Goal: Task Accomplishment & Management: Use online tool/utility

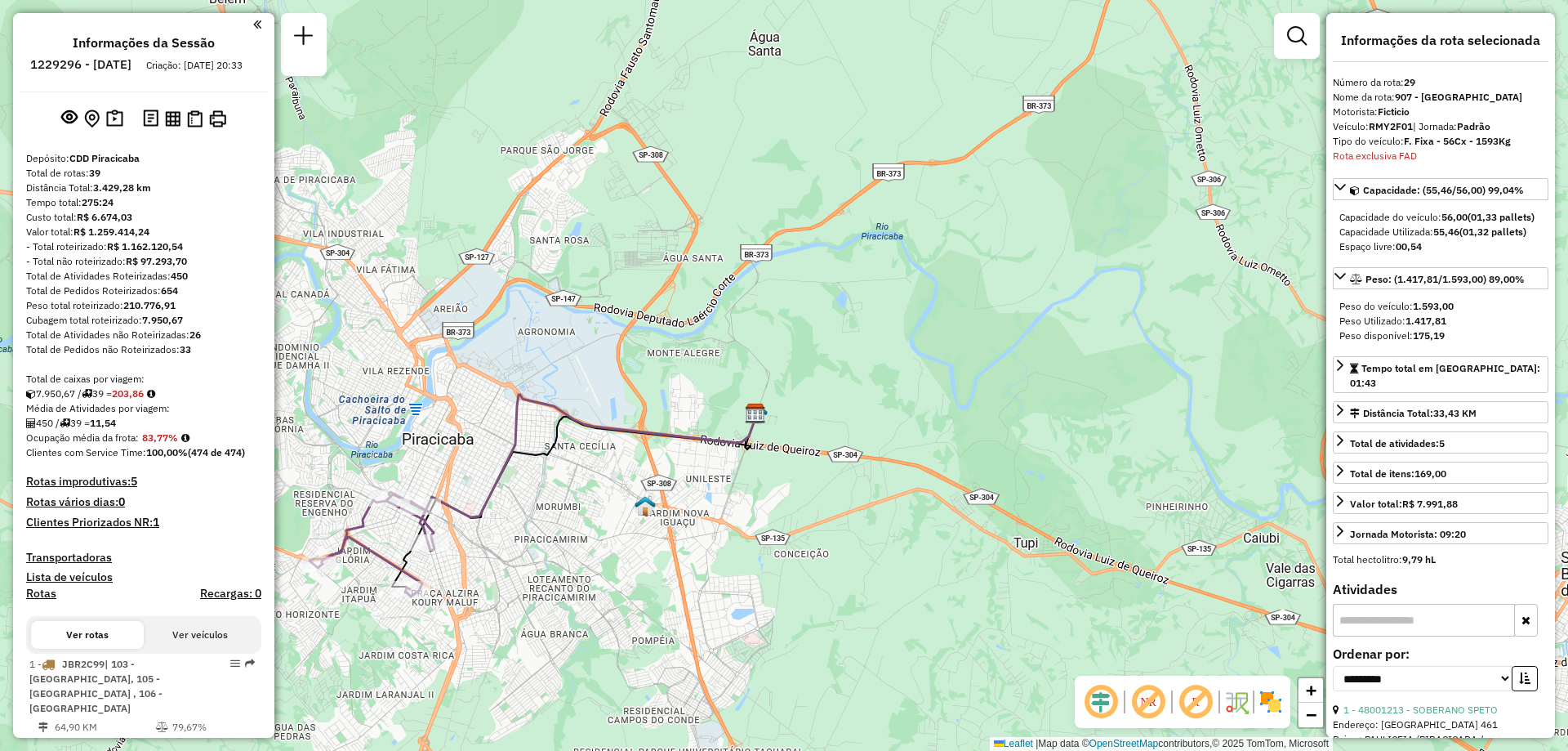
select select "**********"
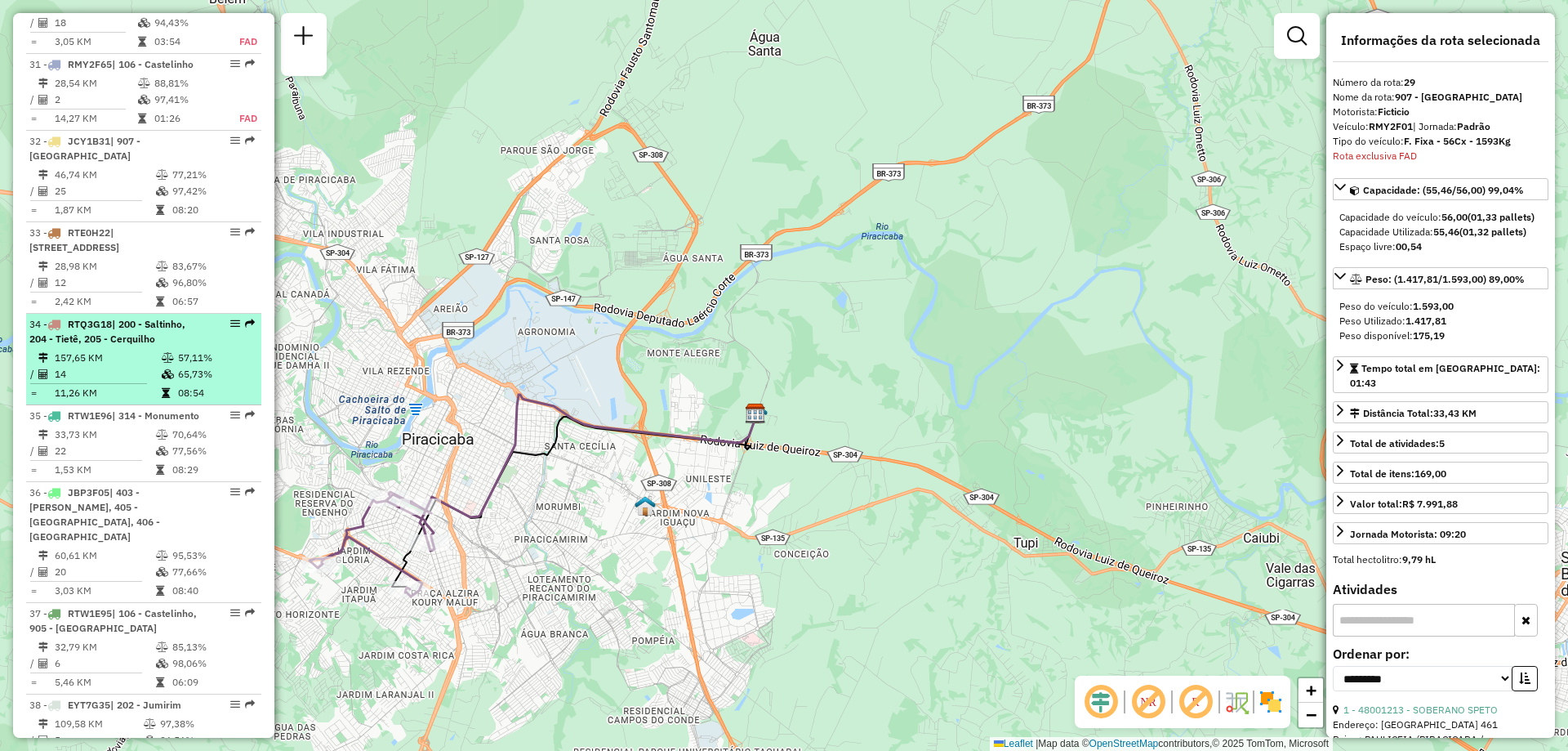
scroll to position [3803, 0]
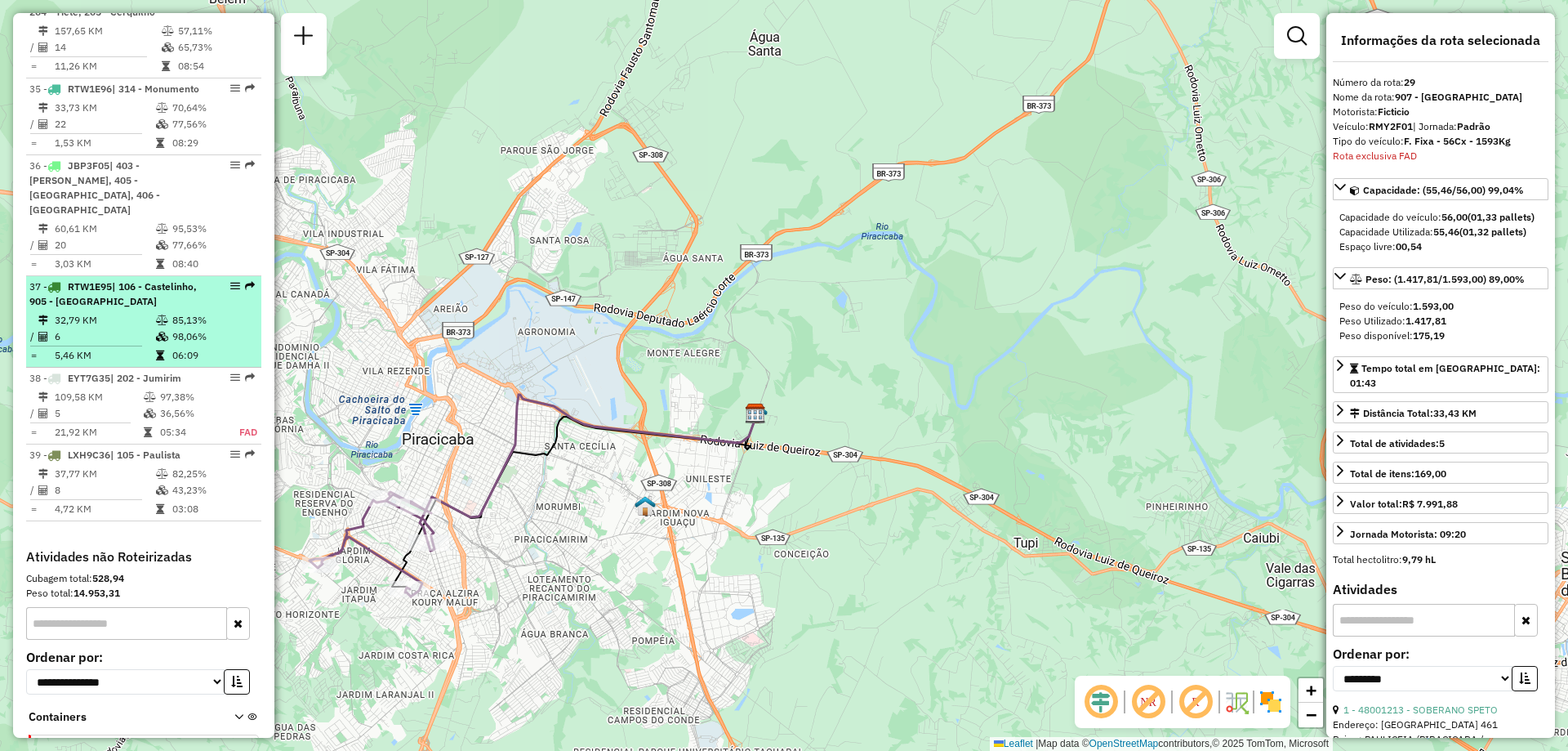
click at [231, 281] on em at bounding box center [235, 285] width 10 height 10
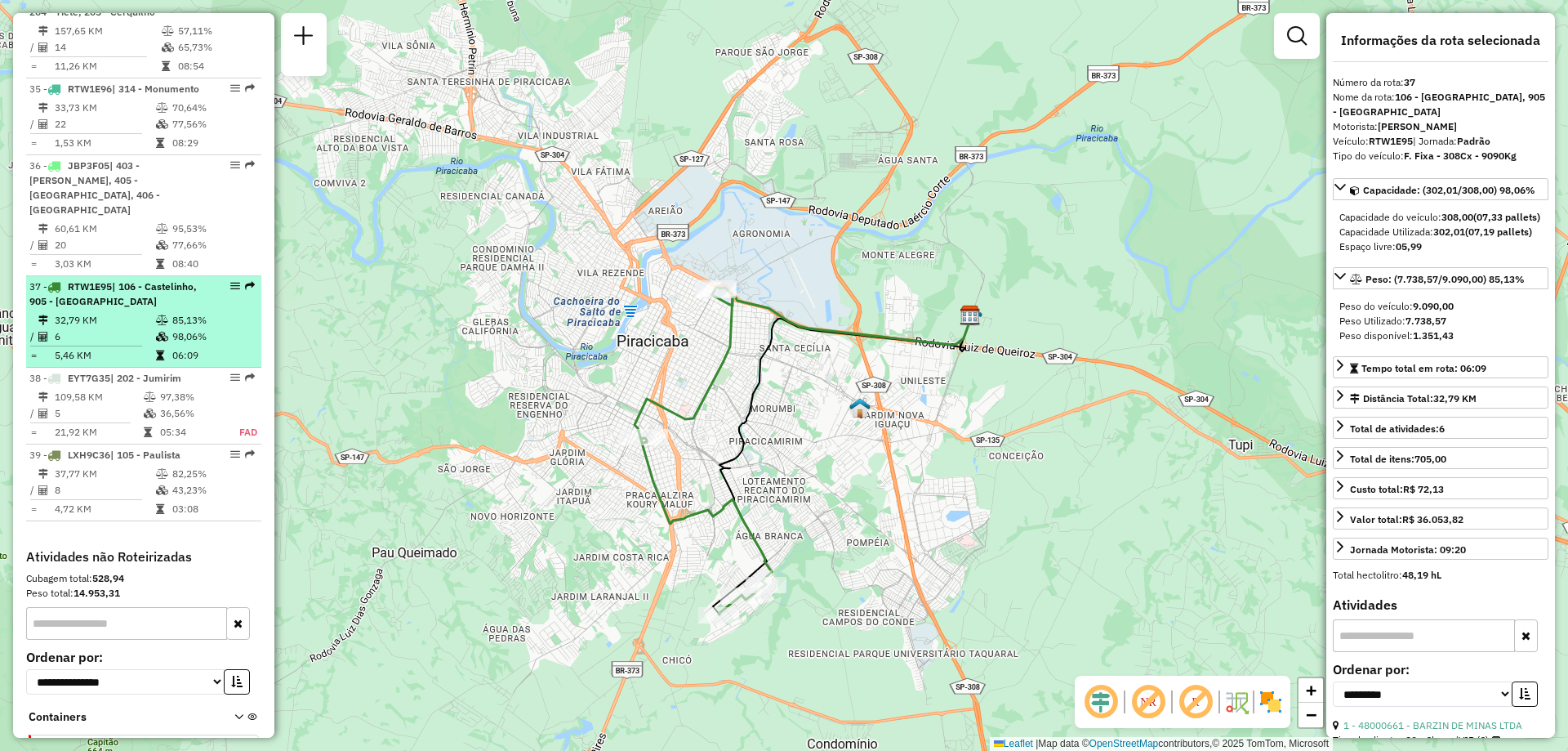
scroll to position [3722, 0]
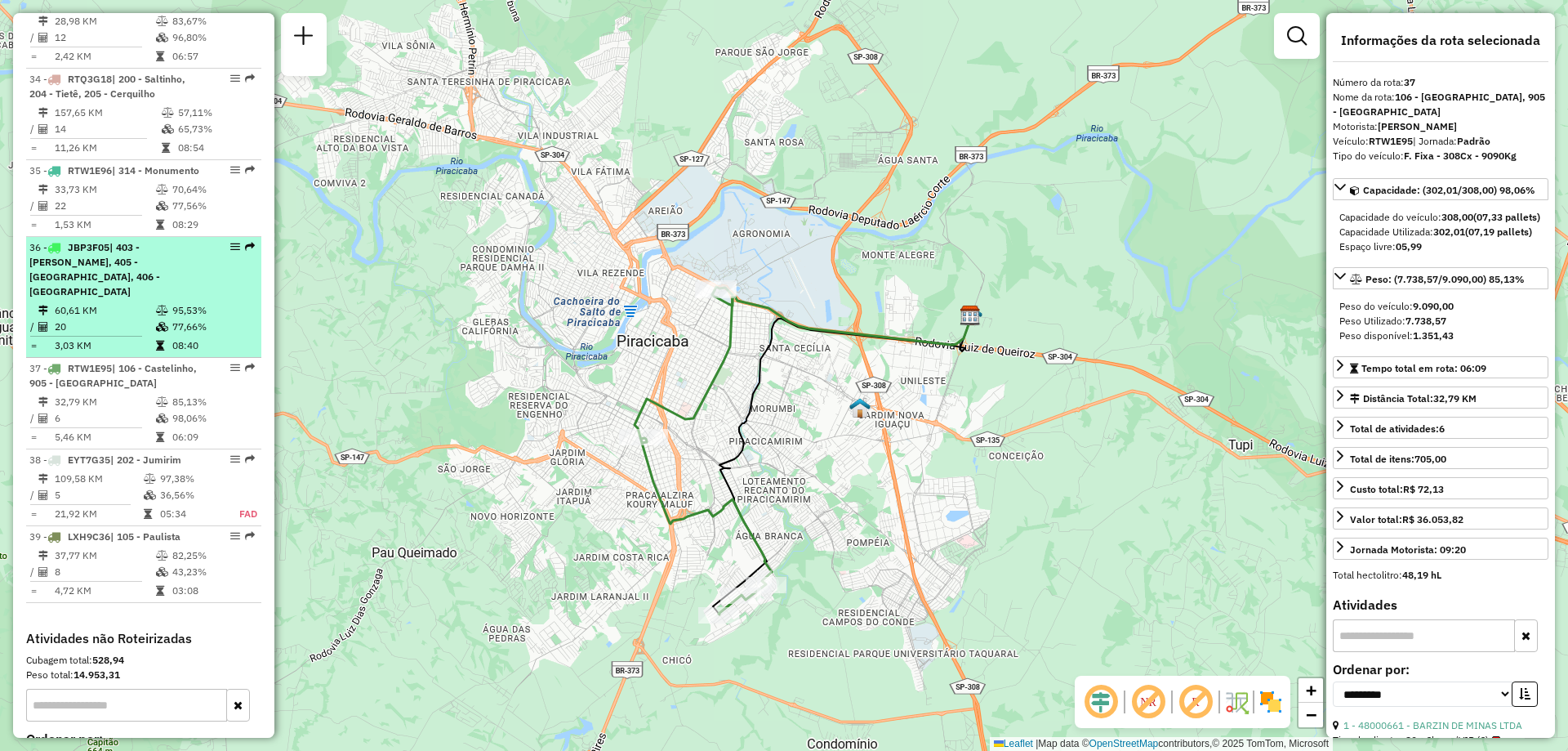
click at [232, 241] on em at bounding box center [235, 246] width 10 height 10
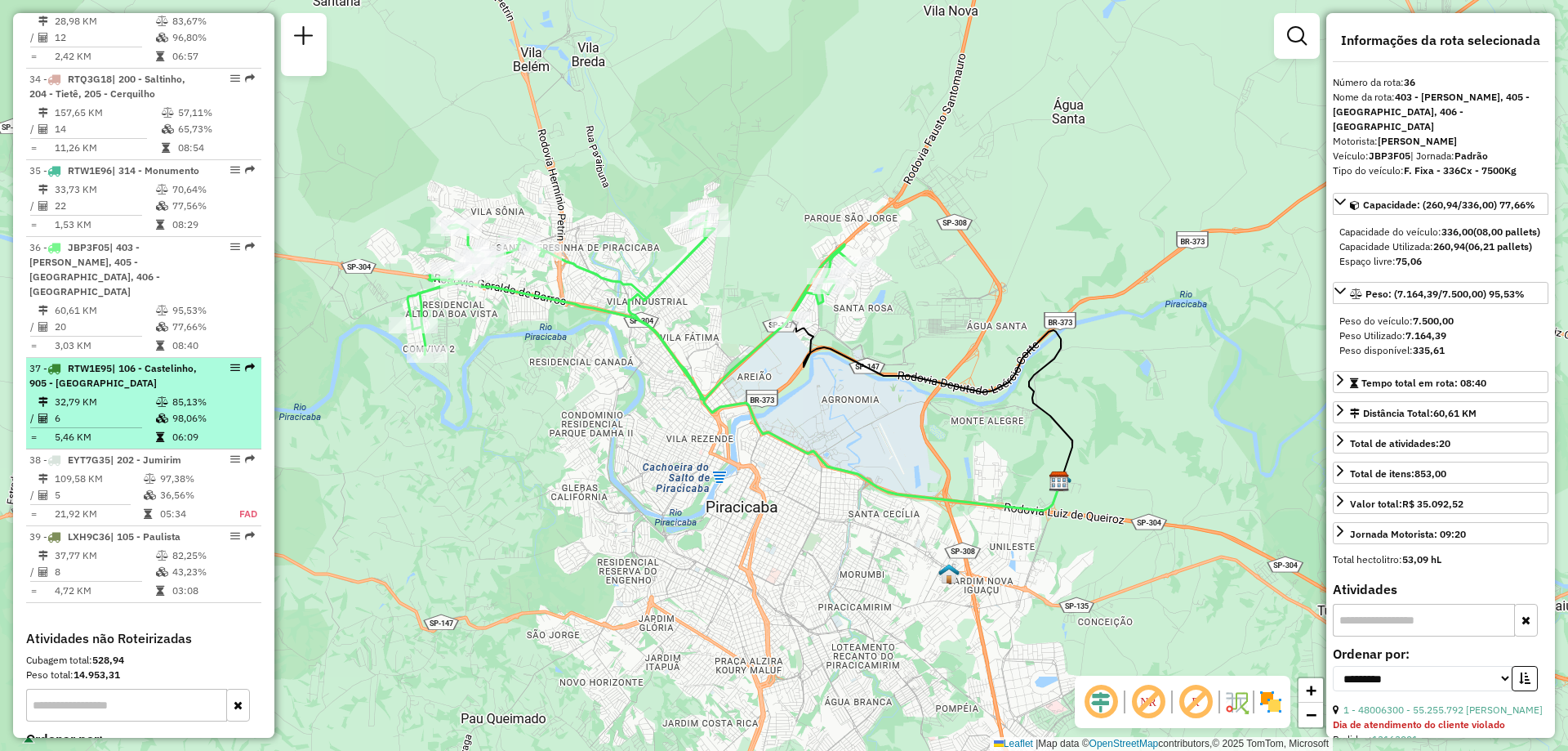
scroll to position [3477, 0]
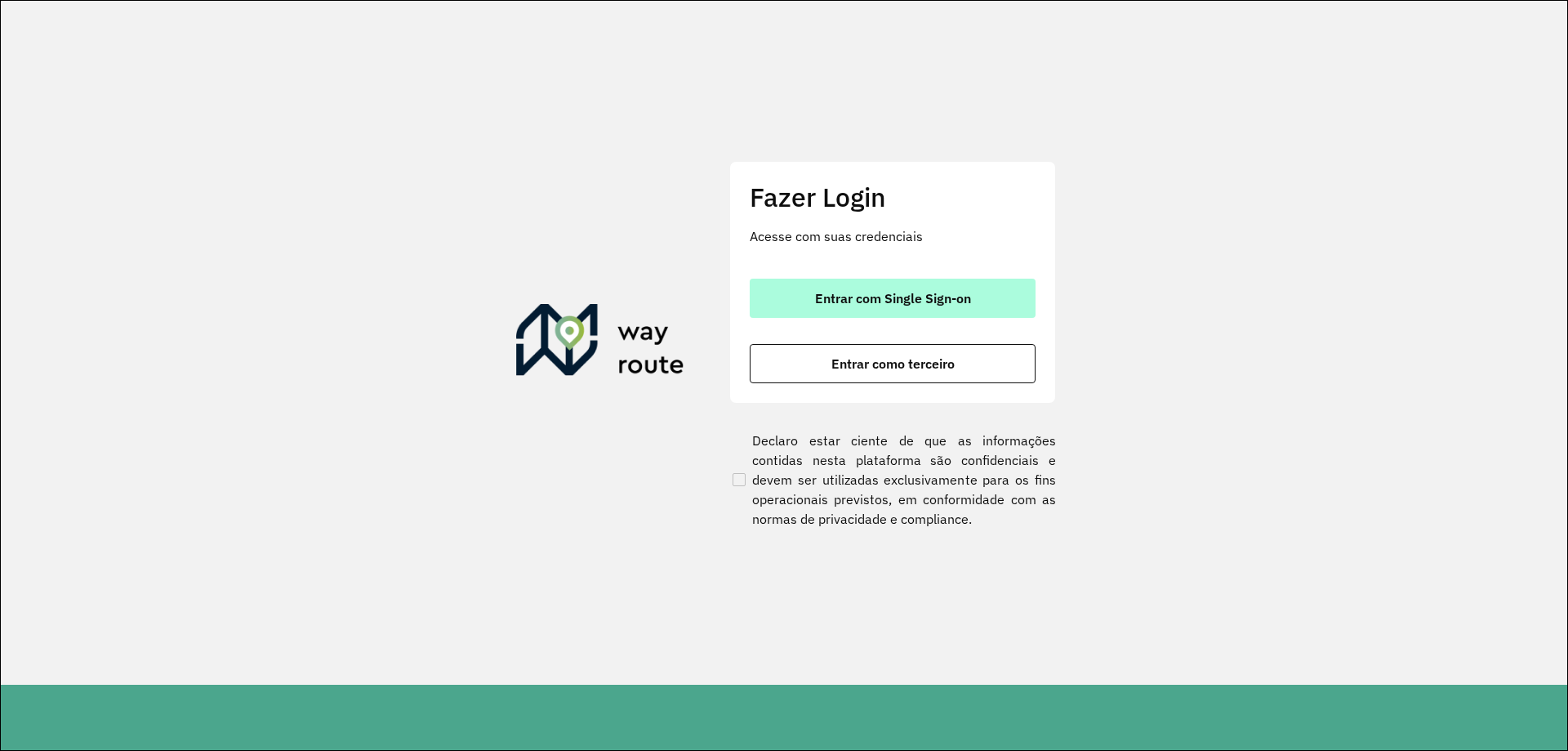
click at [843, 284] on button "Entrar com Single Sign-on" at bounding box center [893, 299] width 286 height 39
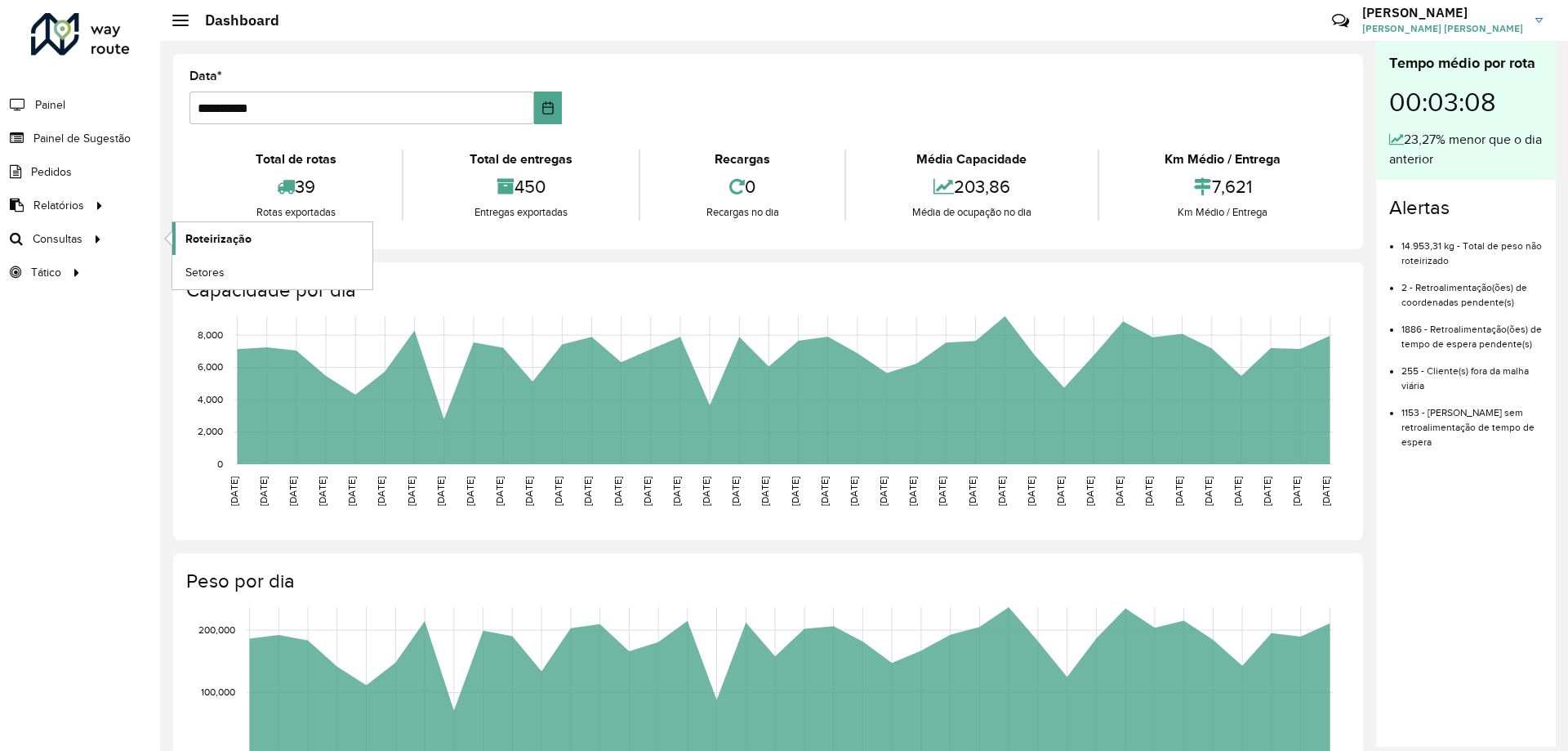
click at [227, 238] on span "Roteirização" at bounding box center [218, 239] width 66 height 17
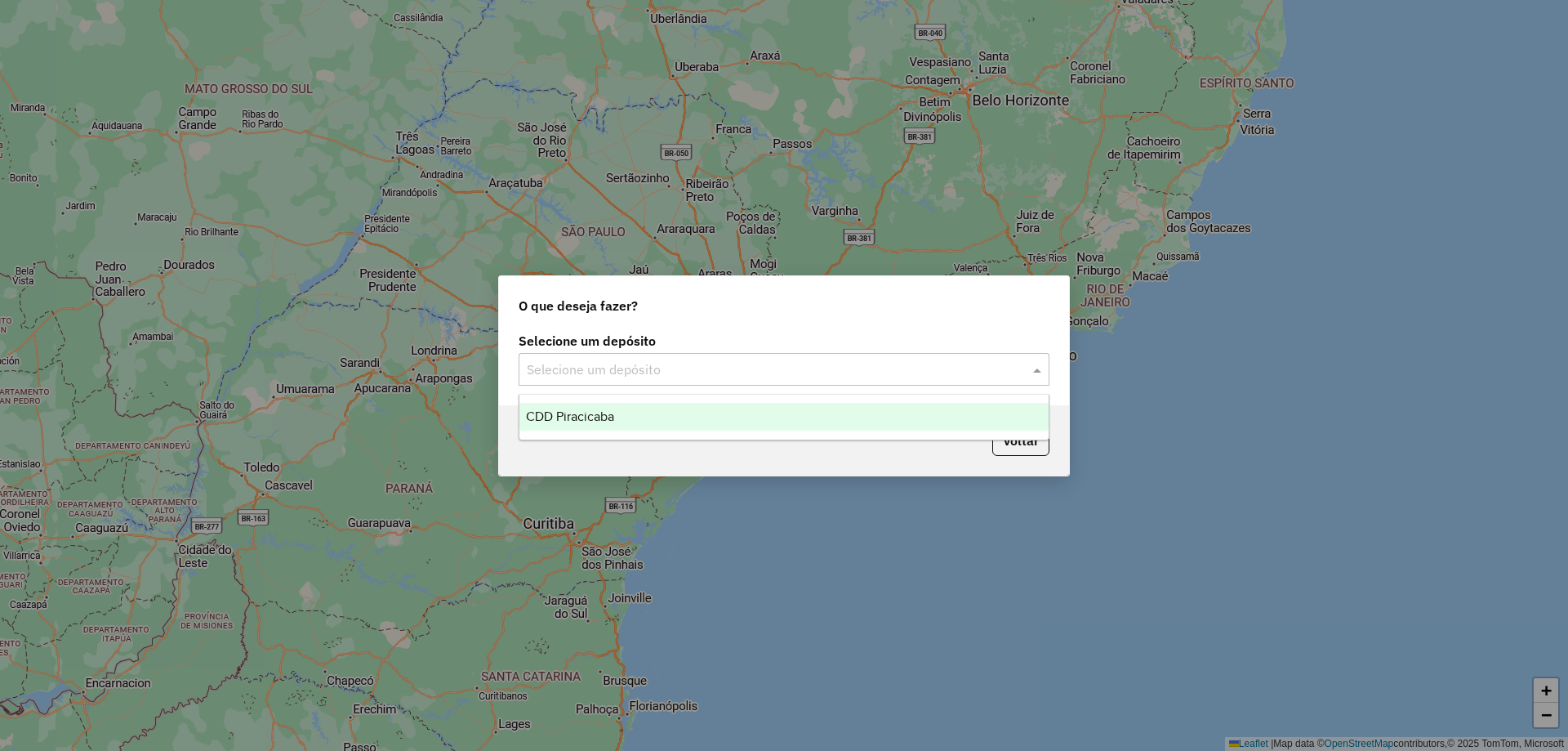
click at [716, 374] on input "text" at bounding box center [767, 370] width 482 height 20
click at [655, 413] on div "CDD Piracicaba" at bounding box center [784, 416] width 529 height 28
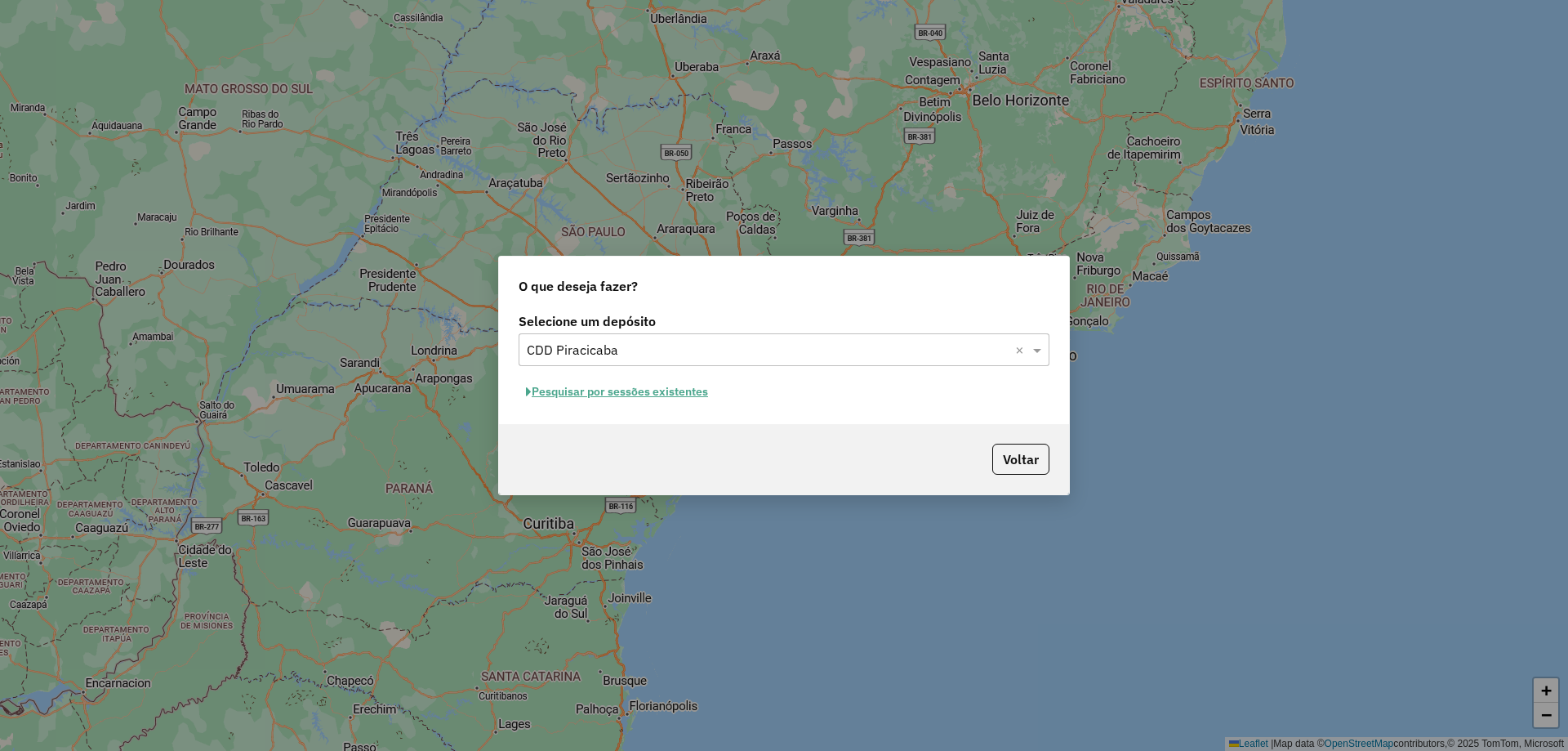
click at [644, 393] on button "Pesquisar por sessões existentes" at bounding box center [617, 392] width 197 height 25
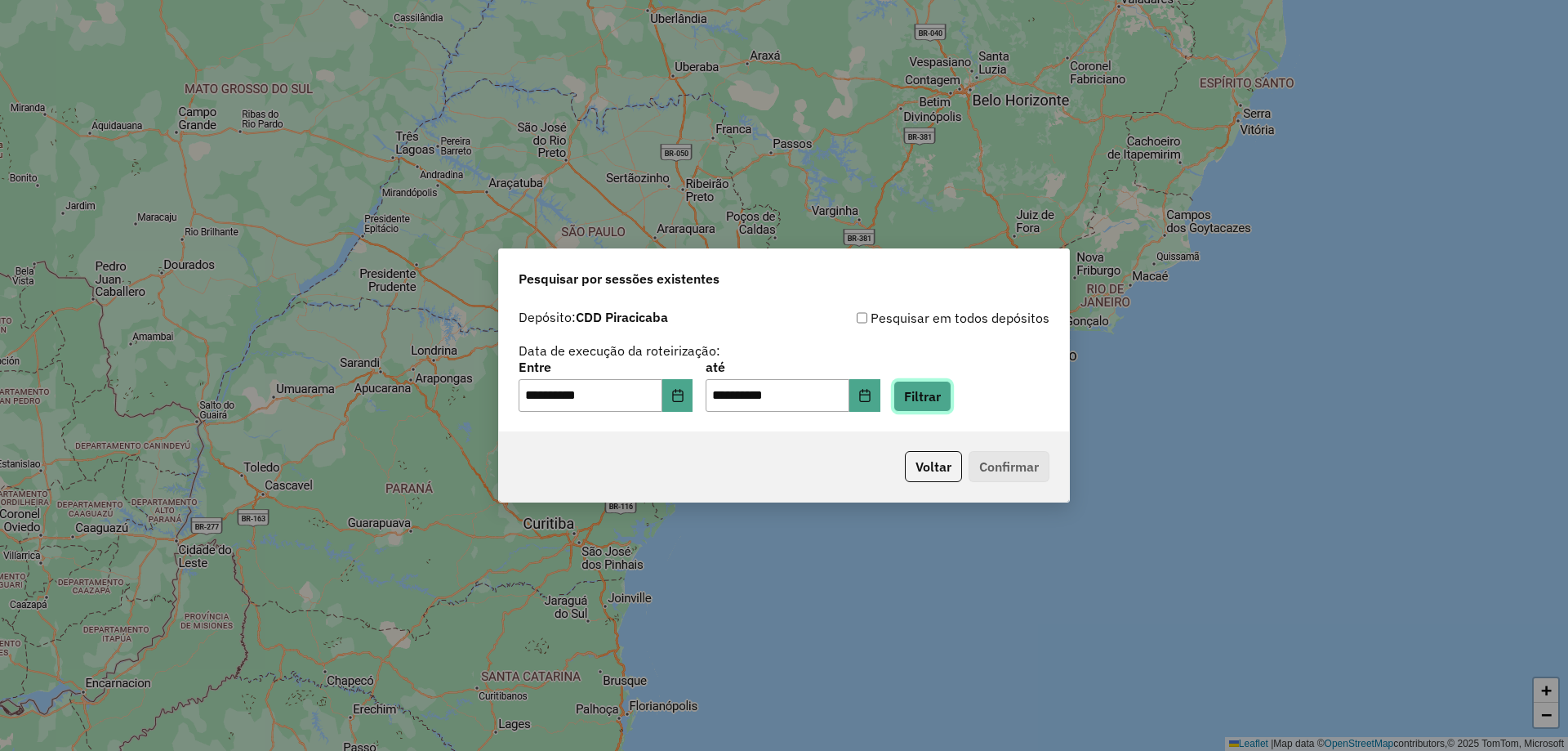
click at [952, 399] on button "Filtrar" at bounding box center [923, 396] width 58 height 31
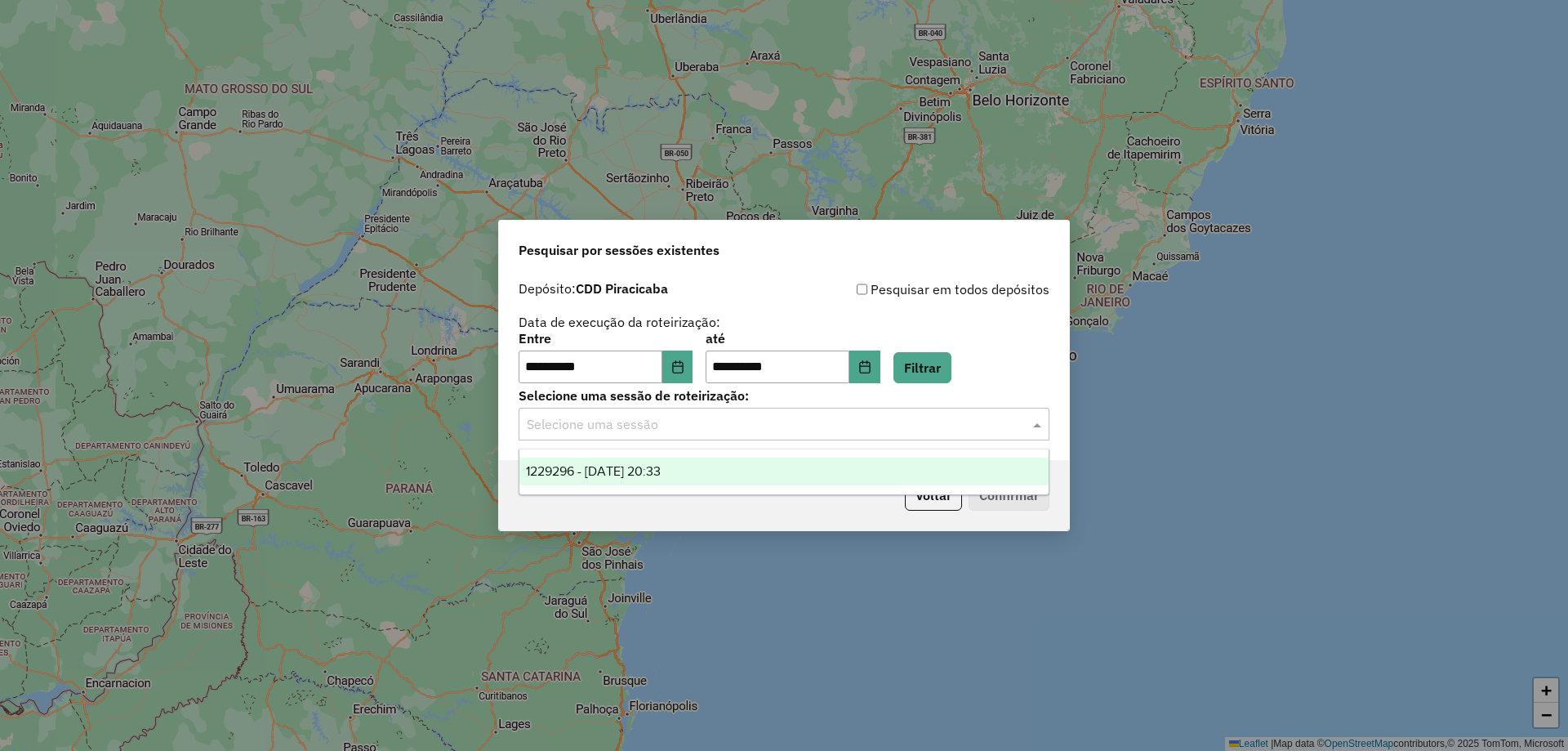
click at [604, 421] on input "text" at bounding box center [767, 425] width 482 height 20
click at [644, 471] on span "1229296 - 13/08/2025 20:33" at bounding box center [593, 471] width 135 height 14
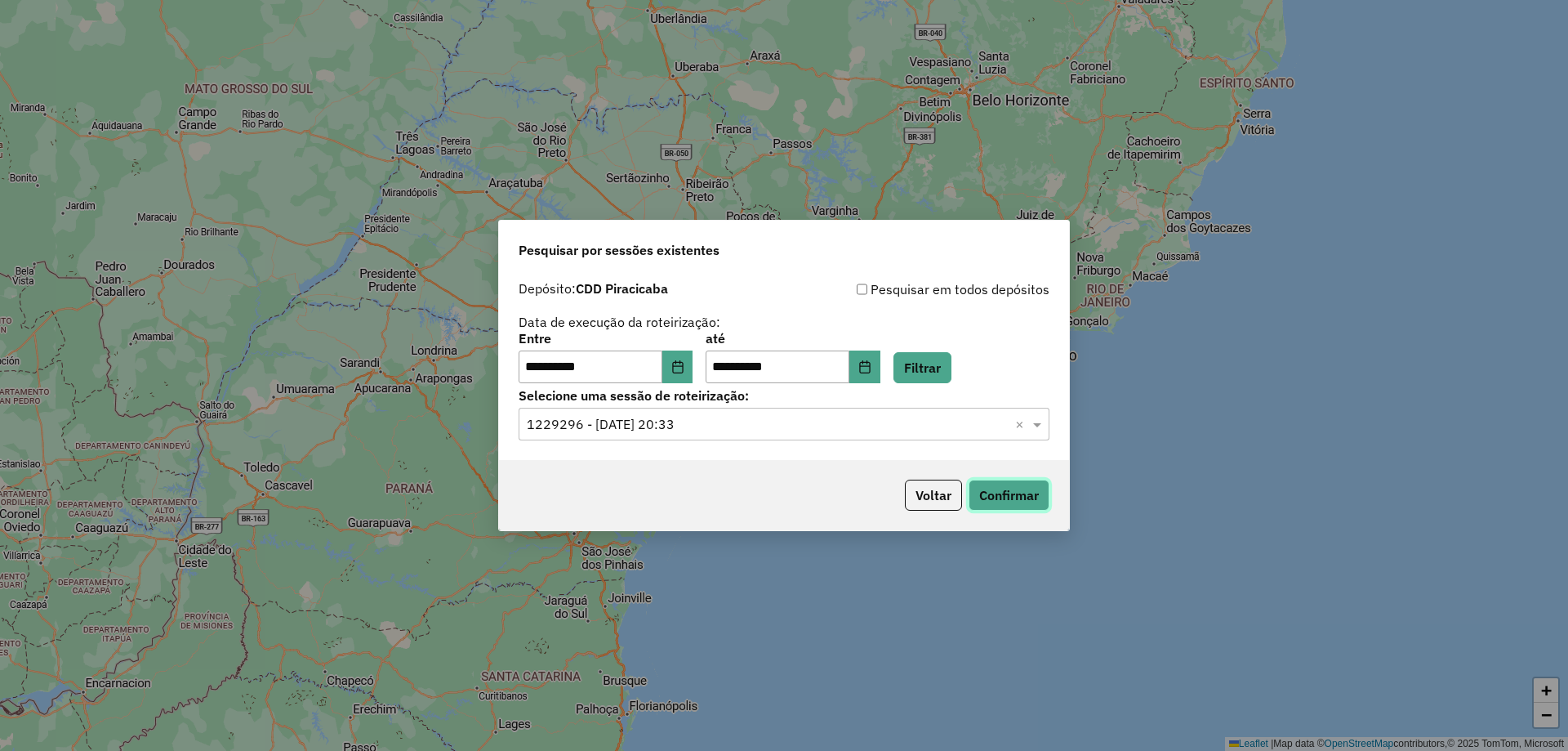
click at [1048, 494] on button "Confirmar" at bounding box center [1009, 494] width 80 height 31
click at [1002, 485] on button "Confirmar" at bounding box center [1009, 494] width 80 height 31
click at [1025, 488] on button "Confirmar" at bounding box center [1009, 494] width 80 height 31
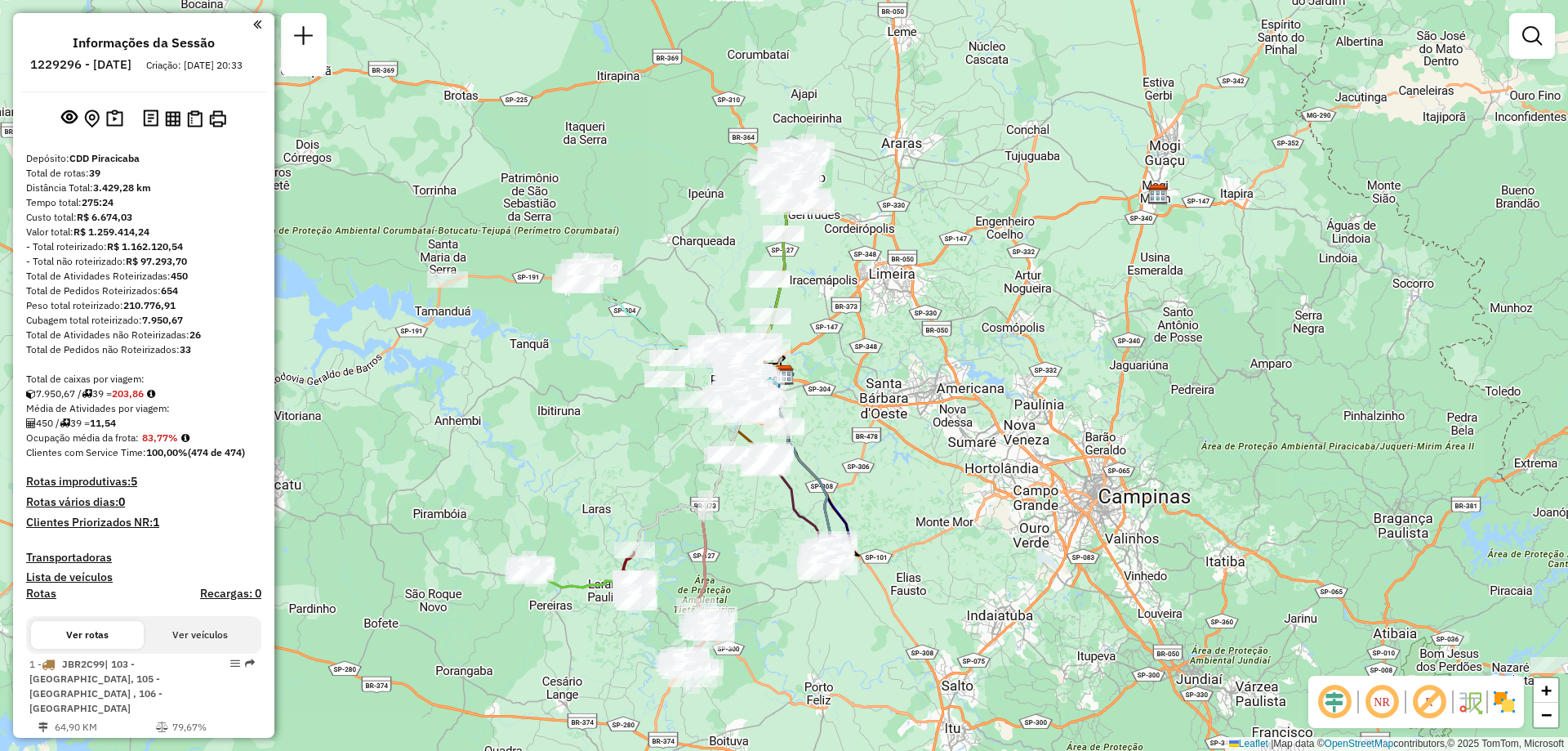
click at [1370, 702] on em at bounding box center [1382, 702] width 39 height 39
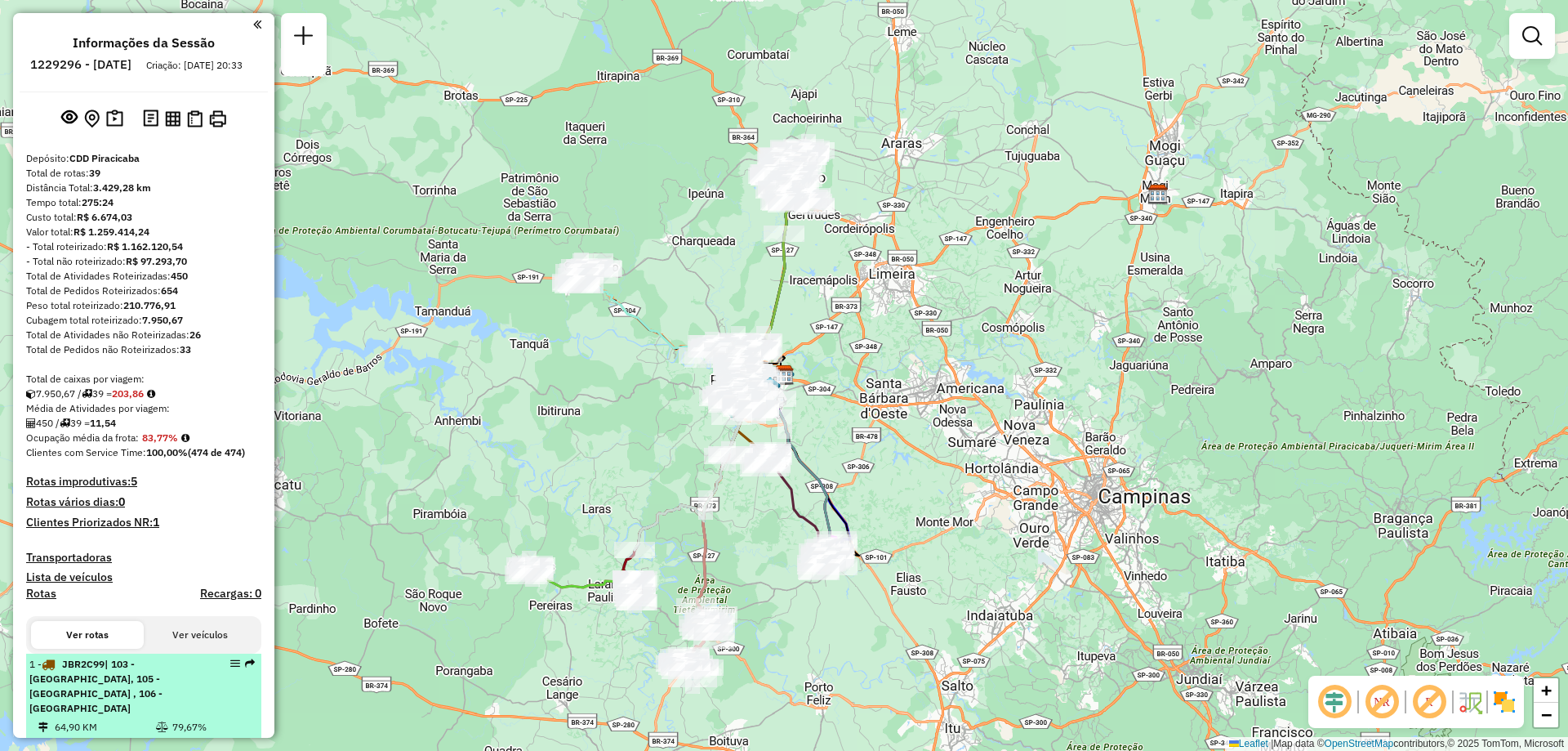
click at [231, 668] on em at bounding box center [235, 662] width 10 height 10
select select "**********"
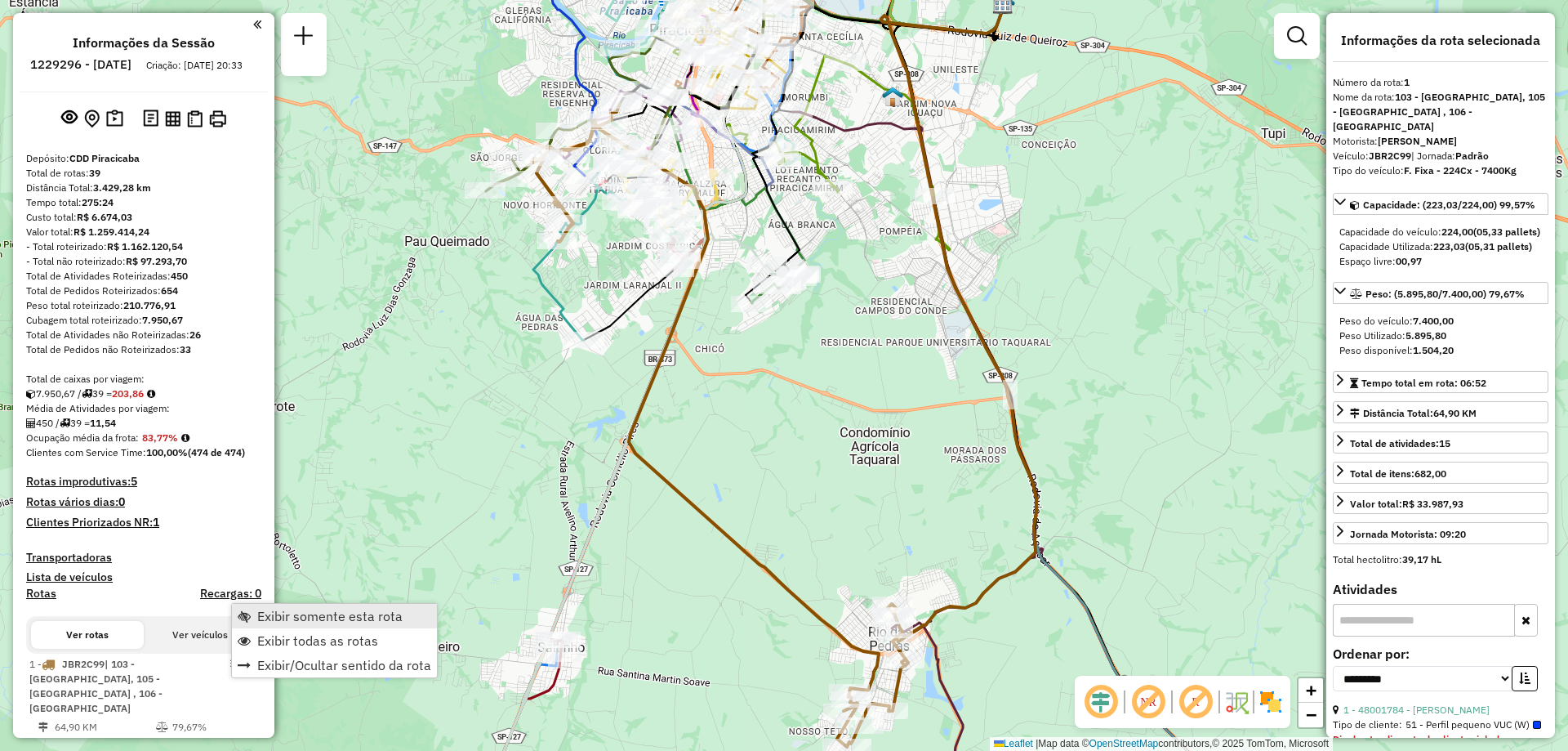
click at [323, 610] on span "Exibir somente esta rota" at bounding box center [330, 616] width 146 height 13
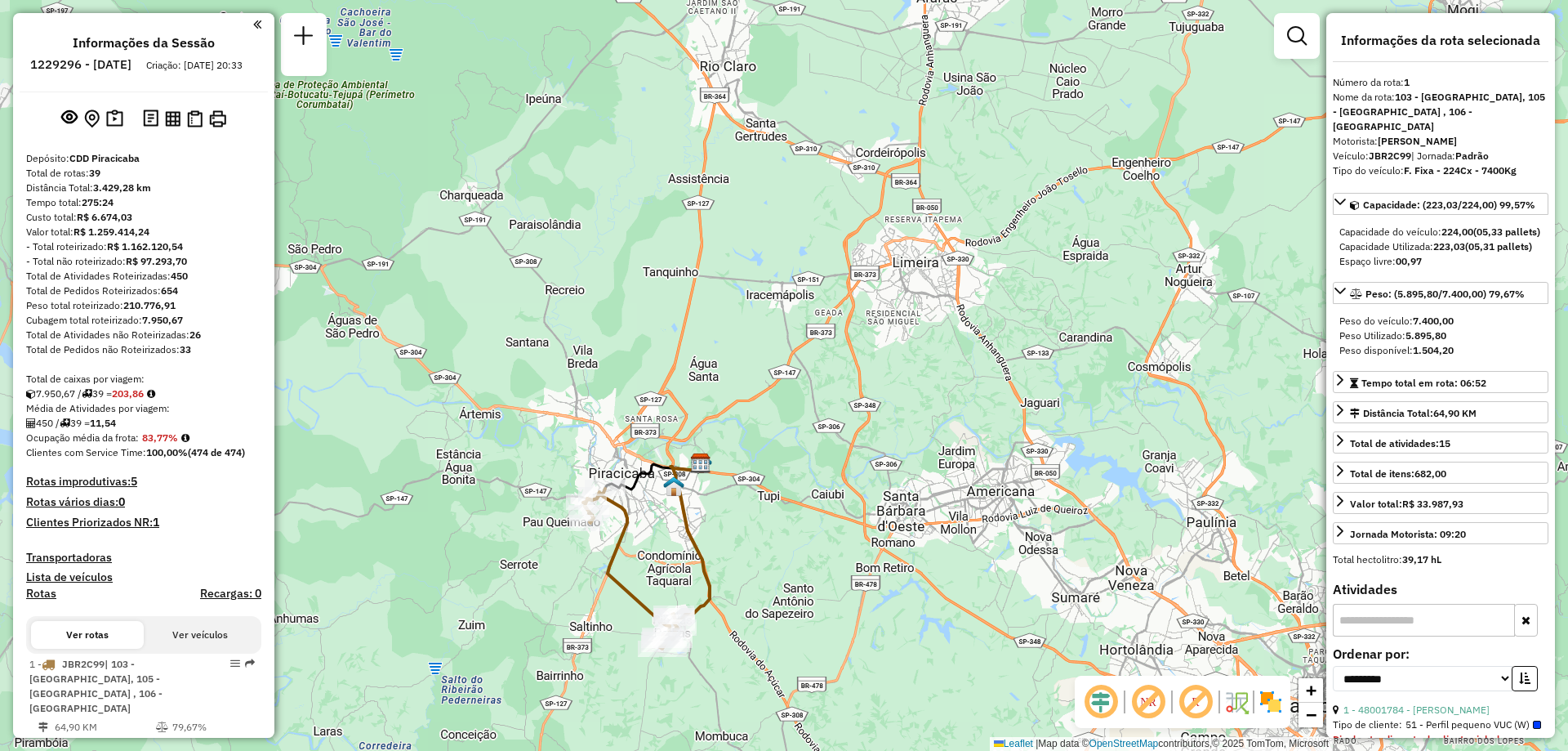
drag, startPoint x: 746, startPoint y: 392, endPoint x: 825, endPoint y: 496, distance: 130.6
click at [825, 496] on div "Janela de atendimento Grade de atendimento Capacidade Transportadoras Veículos …" at bounding box center [784, 376] width 1568 height 751
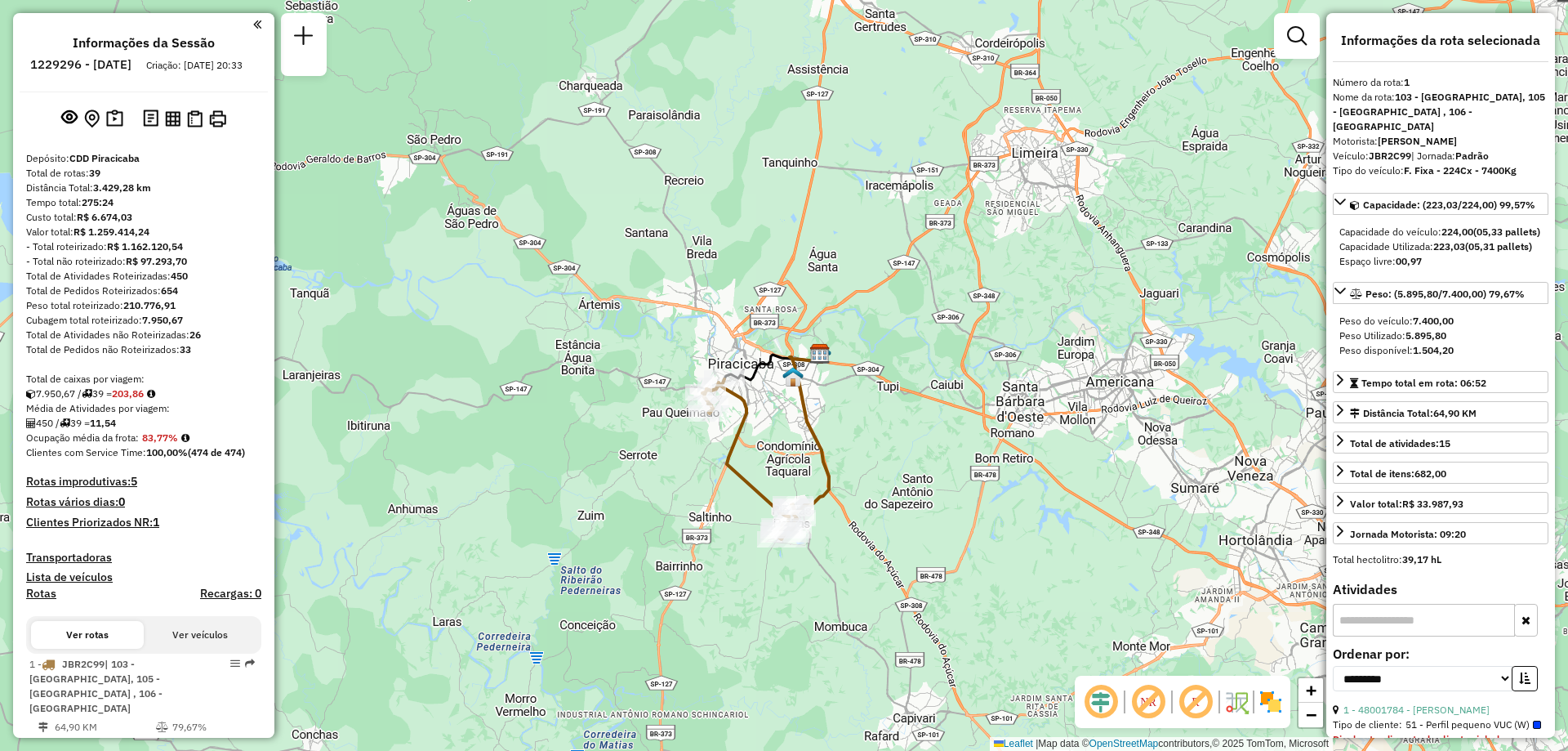
drag, startPoint x: 890, startPoint y: 371, endPoint x: 957, endPoint y: 316, distance: 86.7
click at [957, 316] on div "Janela de atendimento Grade de atendimento Capacidade Transportadoras Veículos …" at bounding box center [784, 376] width 1568 height 751
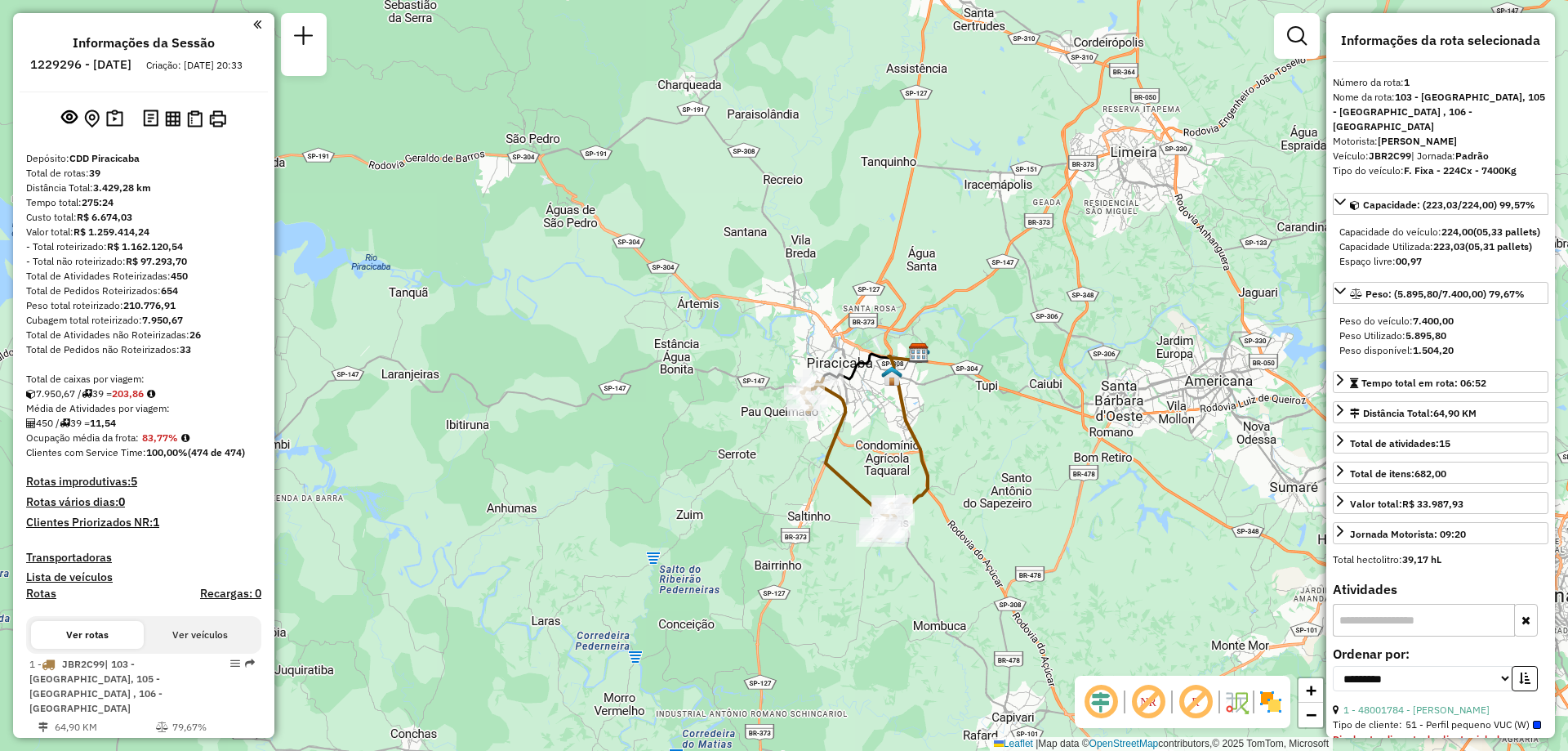
drag, startPoint x: 879, startPoint y: 364, endPoint x: 956, endPoint y: 362, distance: 77.0
click at [956, 362] on div "Janela de atendimento Grade de atendimento Capacidade Transportadoras Veículos …" at bounding box center [784, 376] width 1568 height 751
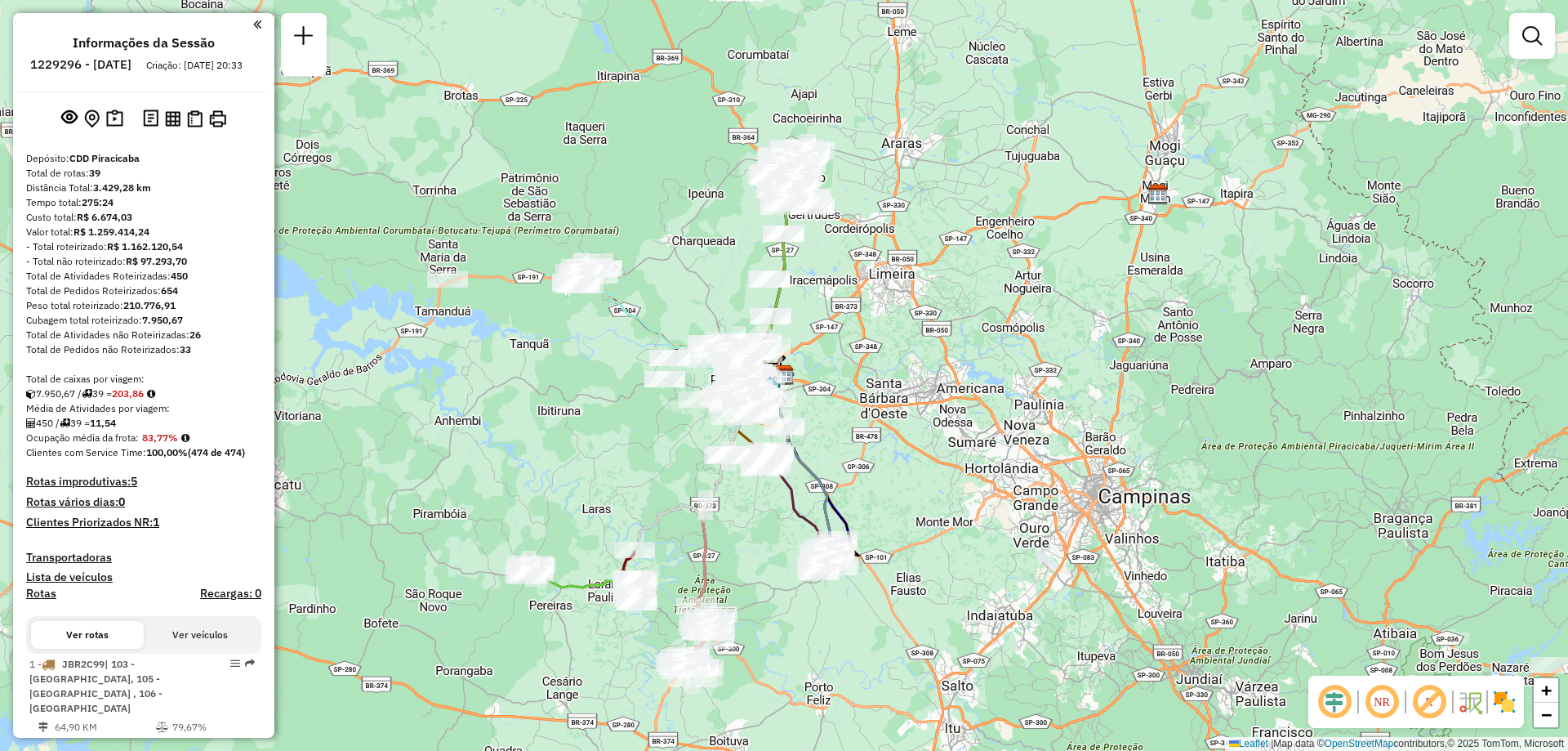
click at [1380, 701] on em at bounding box center [1382, 702] width 39 height 39
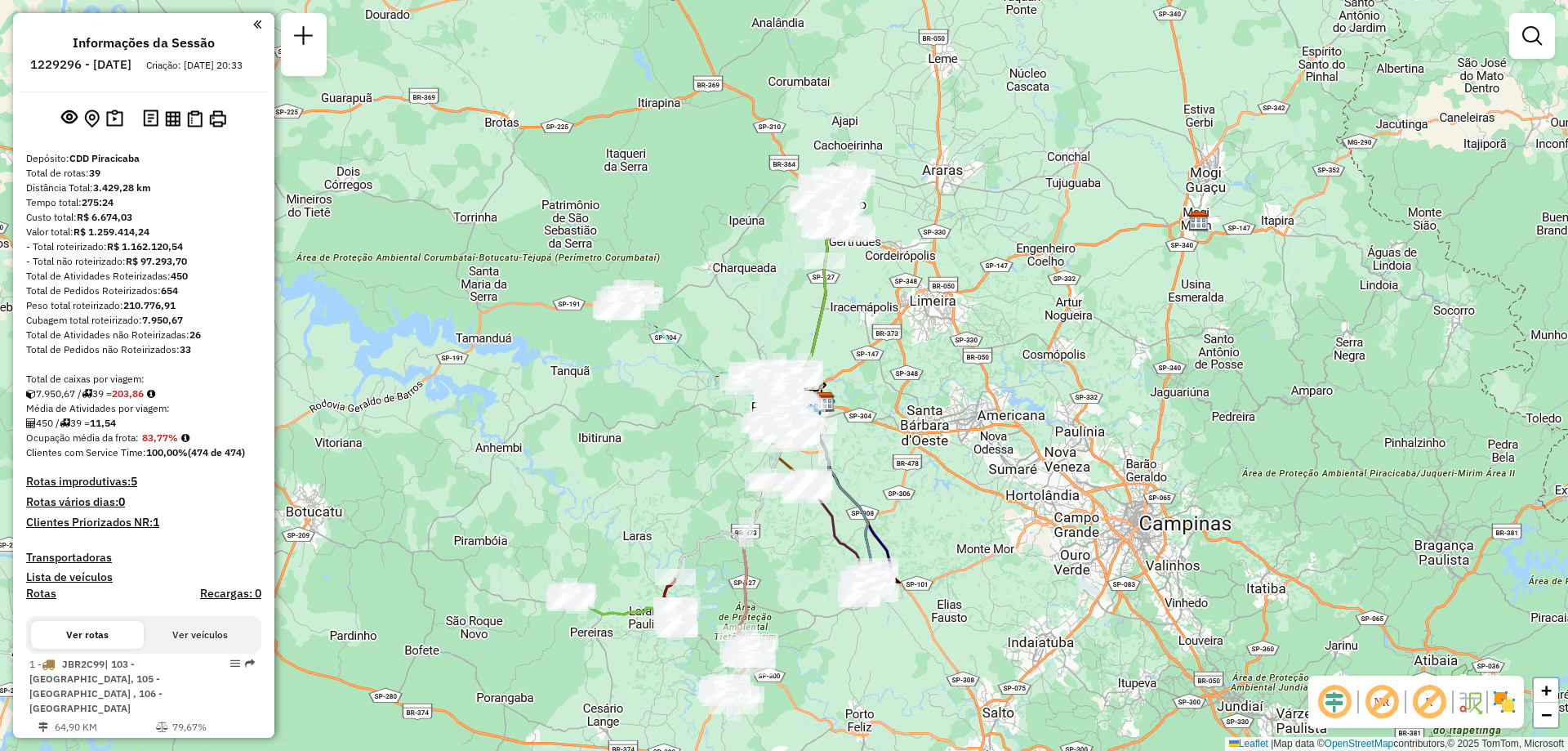
drag, startPoint x: 708, startPoint y: 294, endPoint x: 749, endPoint y: 321, distance: 49.1
click at [749, 321] on div "Janela de atendimento Grade de atendimento Capacidade Transportadoras Veículos …" at bounding box center [784, 376] width 1568 height 751
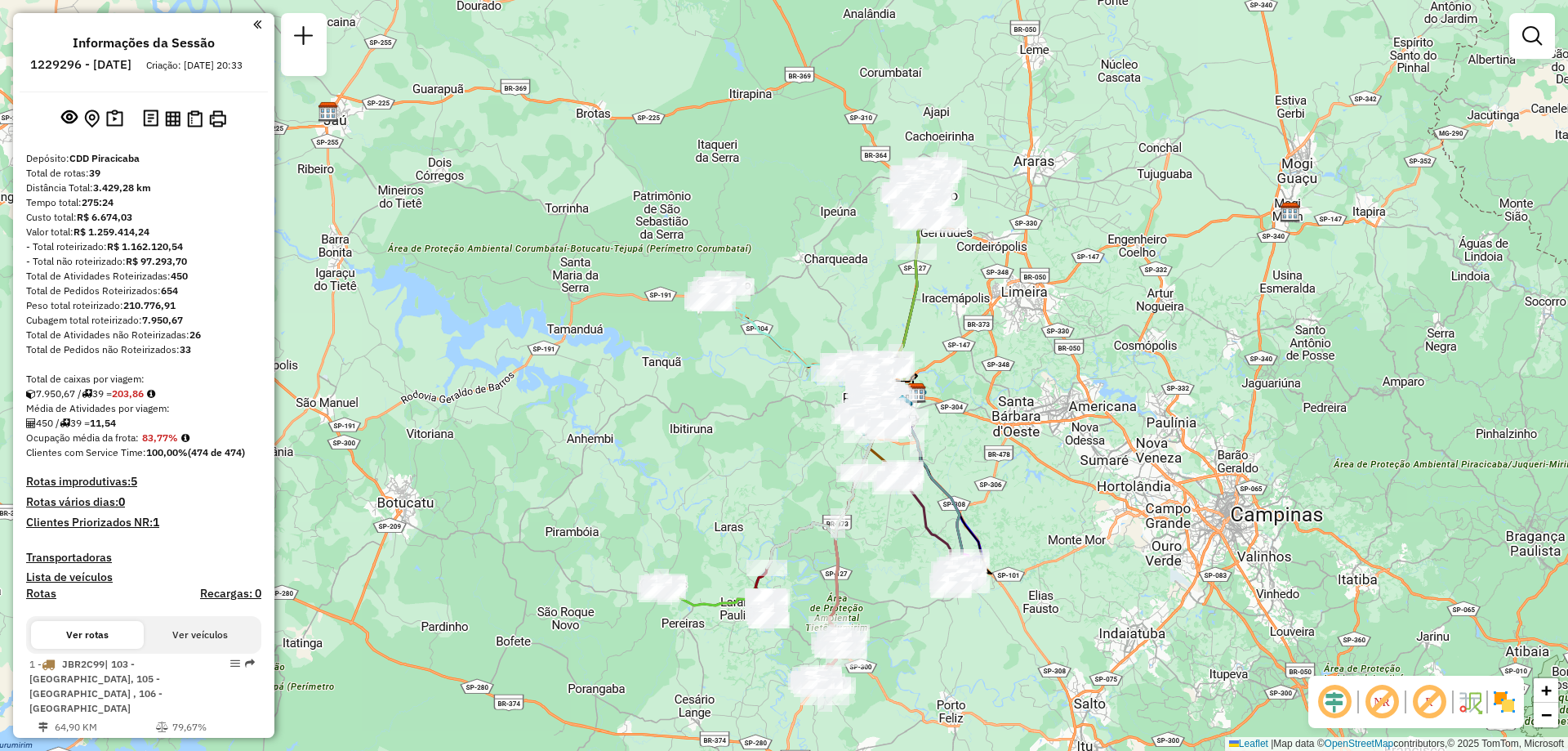
drag, startPoint x: 986, startPoint y: 457, endPoint x: 1077, endPoint y: 448, distance: 91.4
click at [1077, 448] on div "Janela de atendimento Grade de atendimento Capacidade Transportadoras Veículos …" at bounding box center [784, 376] width 1568 height 751
select select "**********"
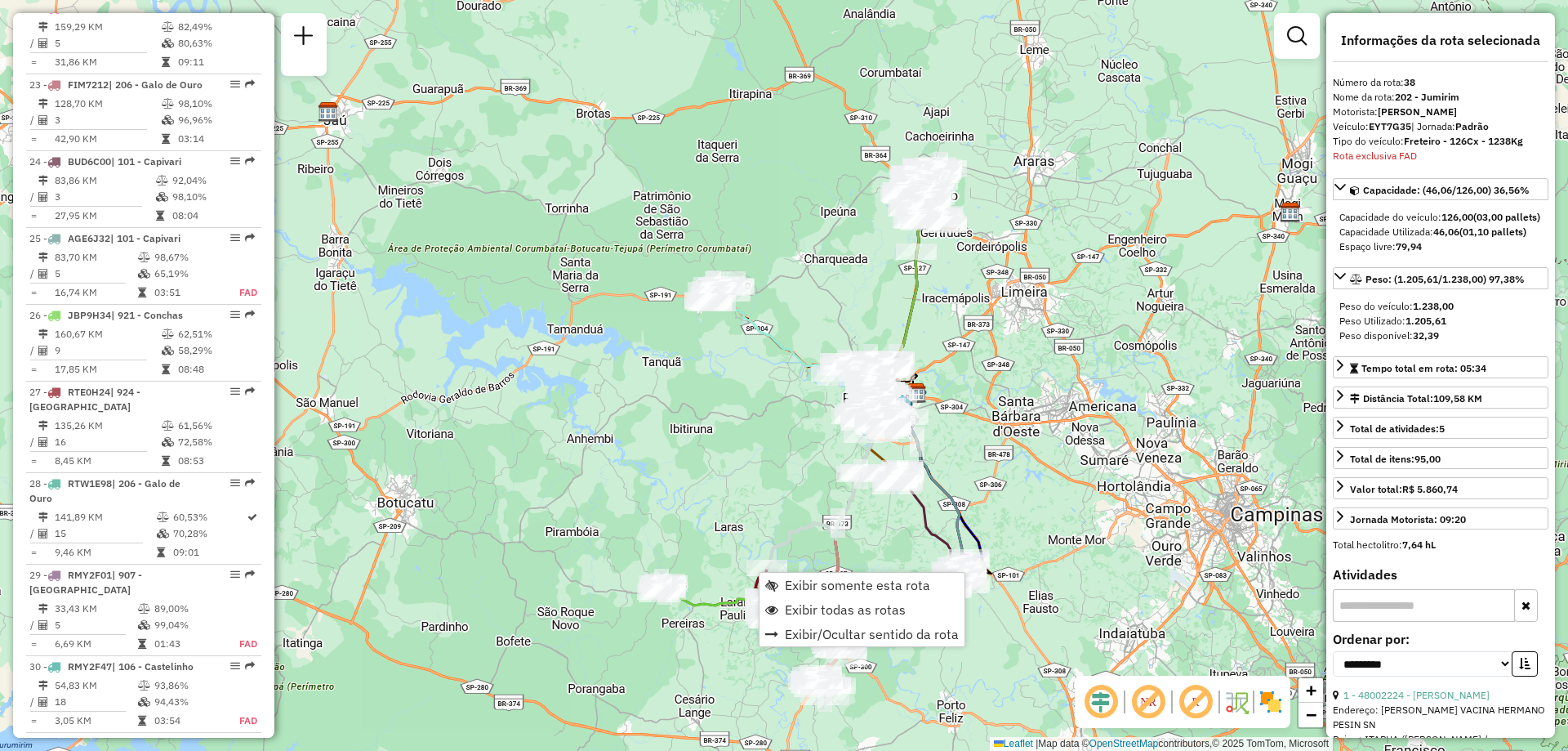
scroll to position [3812, 0]
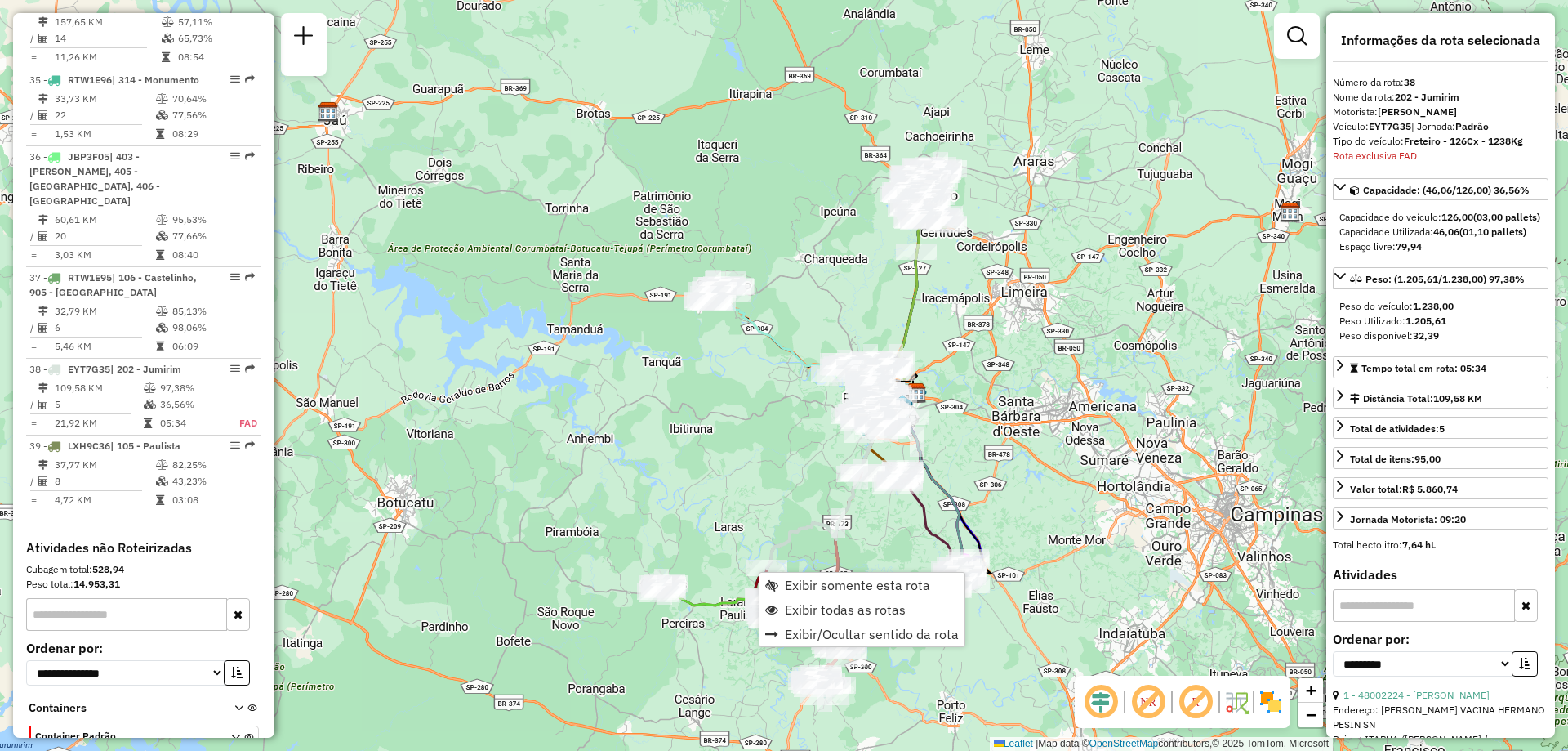
click at [725, 478] on div "Janela de atendimento Grade de atendimento Capacidade Transportadoras Veículos …" at bounding box center [784, 376] width 1568 height 751
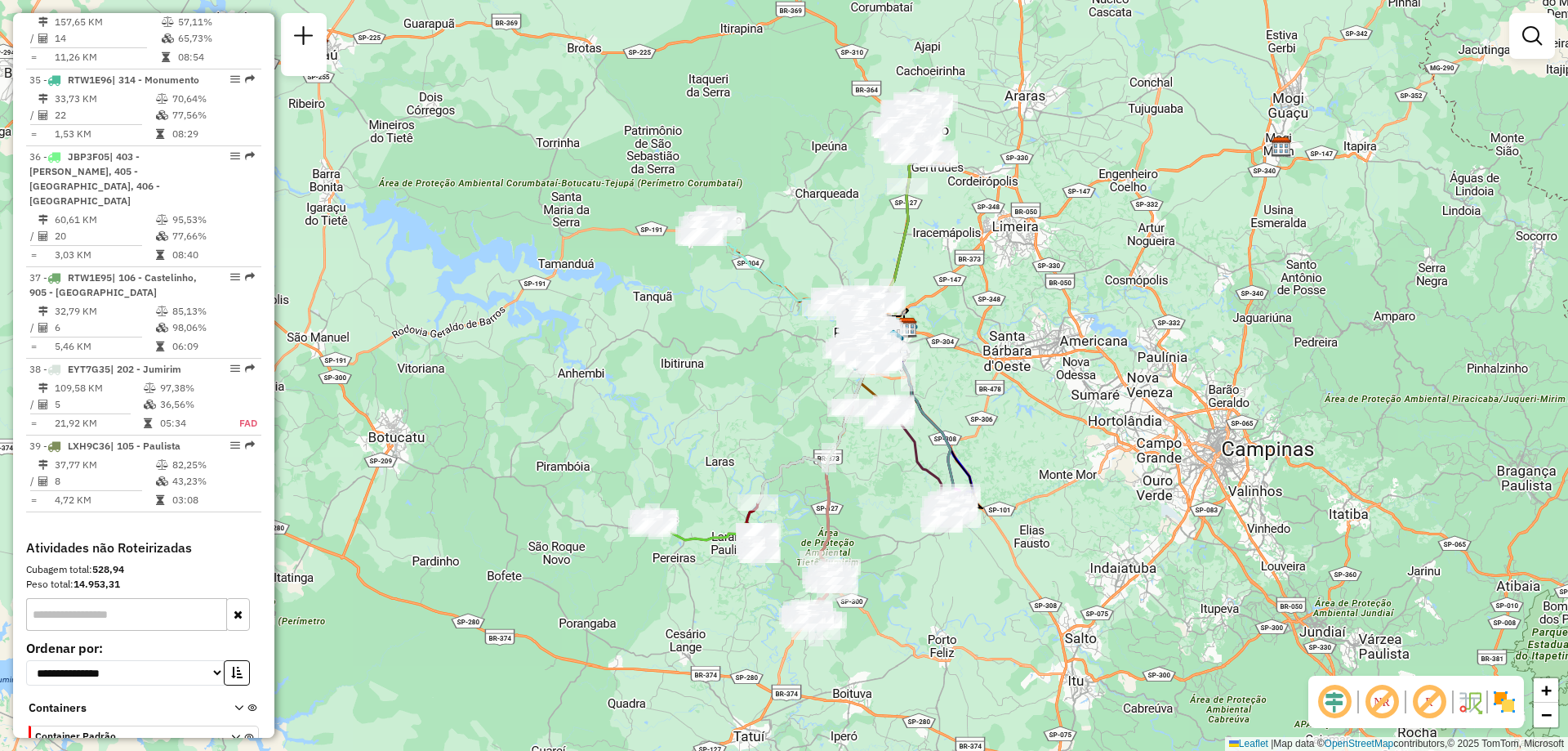
drag, startPoint x: 815, startPoint y: 306, endPoint x: 809, endPoint y: 257, distance: 49.4
click at [809, 257] on div "Janela de atendimento Grade de atendimento Capacidade Transportadoras Veículos …" at bounding box center [784, 376] width 1568 height 751
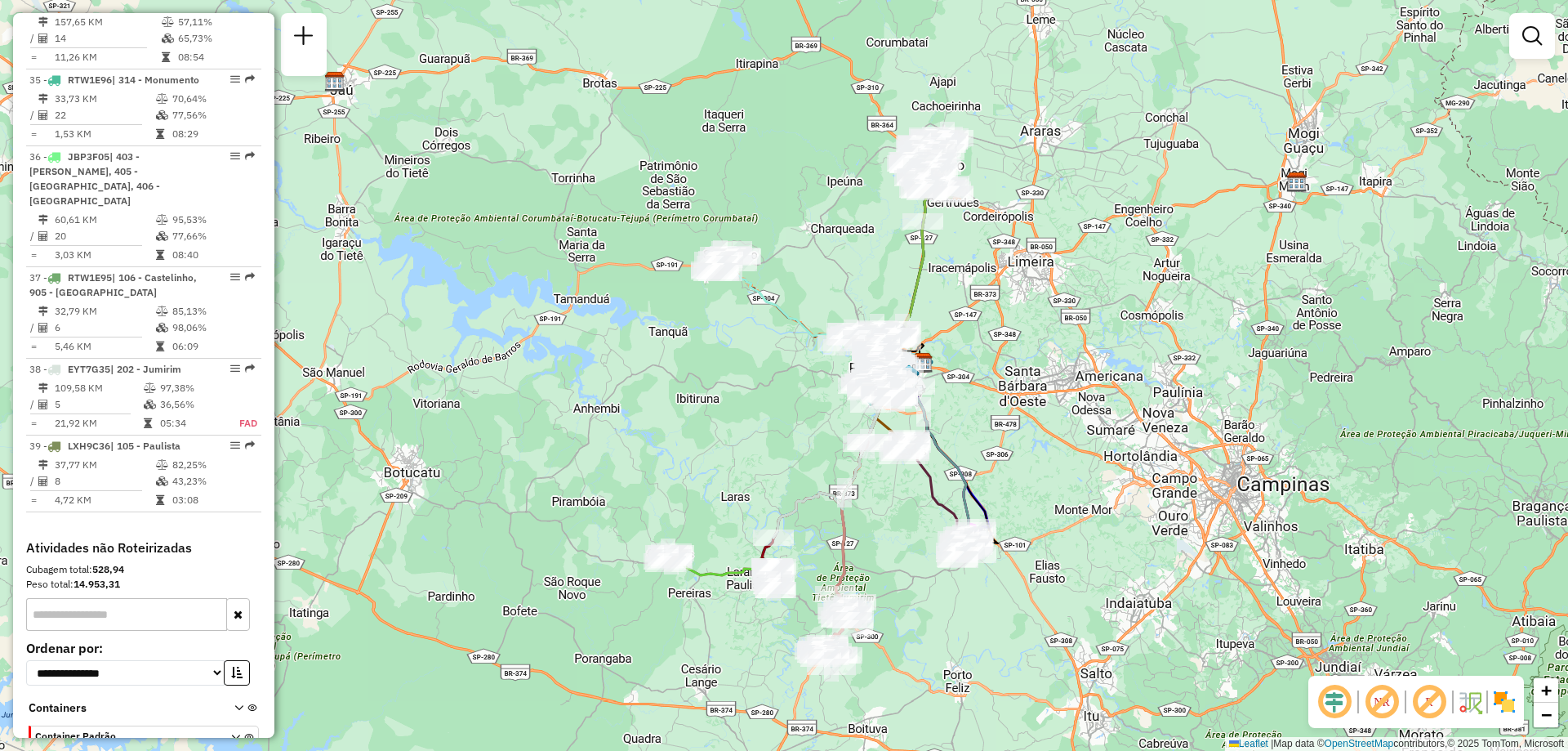
drag, startPoint x: 1094, startPoint y: 488, endPoint x: 1110, endPoint y: 524, distance: 39.4
click at [1110, 524] on div "Janela de atendimento Grade de atendimento Capacidade Transportadoras Veículos …" at bounding box center [784, 376] width 1568 height 751
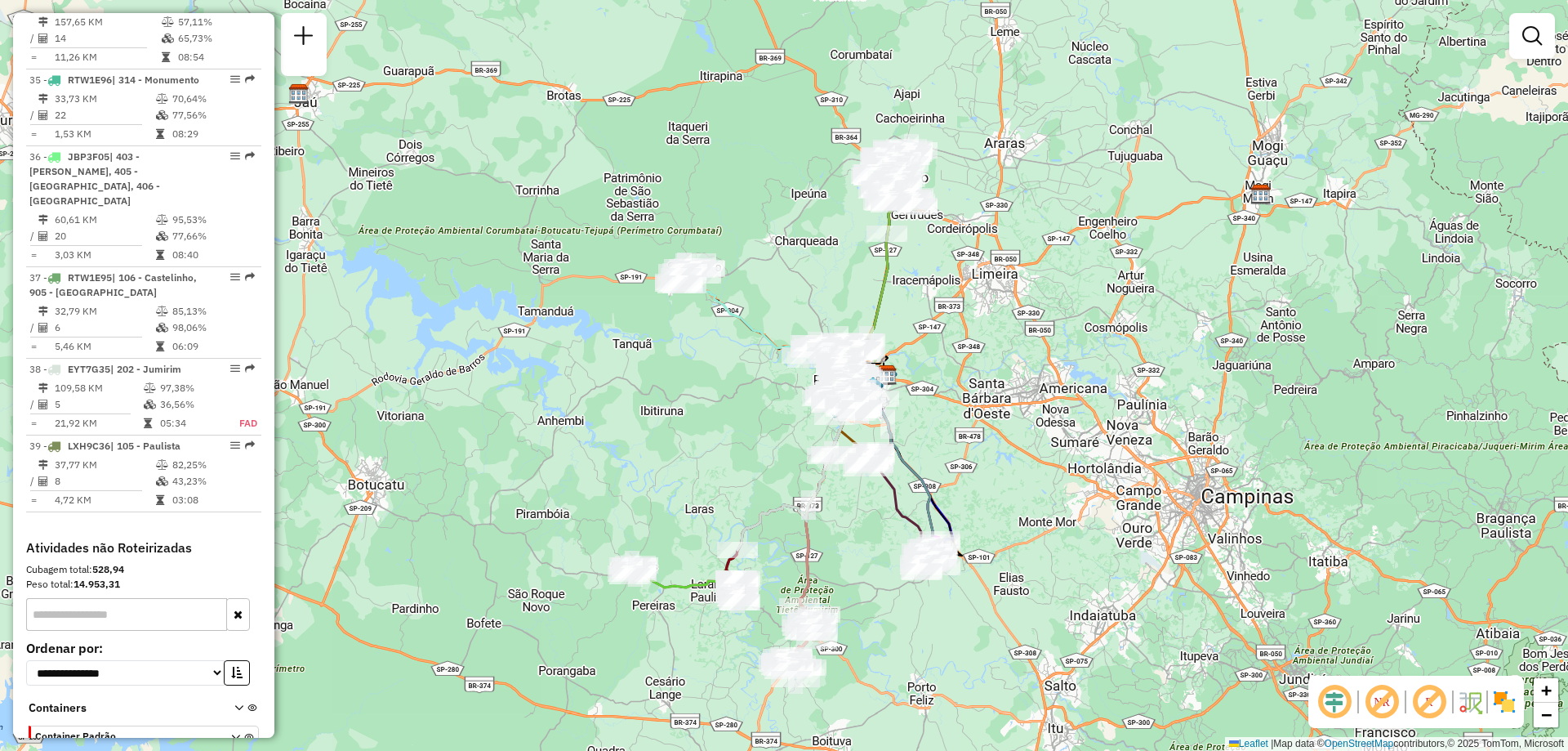
drag, startPoint x: 812, startPoint y: 330, endPoint x: 779, endPoint y: 346, distance: 36.7
click at [779, 346] on icon at bounding box center [791, 325] width 193 height 109
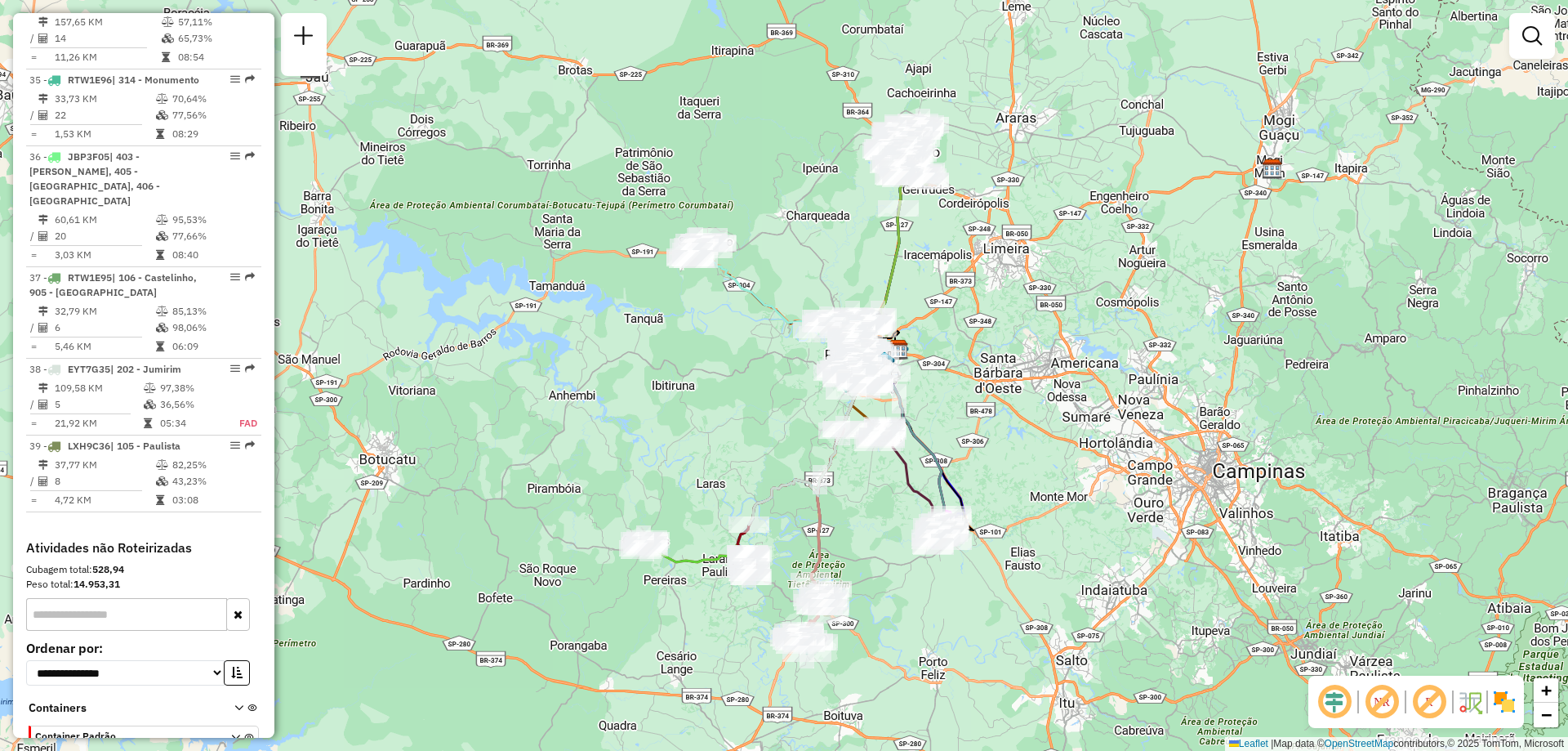
drag, startPoint x: 1000, startPoint y: 460, endPoint x: 1012, endPoint y: 435, distance: 27.7
click at [1012, 435] on div "Janela de atendimento Grade de atendimento Capacidade Transportadoras Veículos …" at bounding box center [784, 376] width 1568 height 751
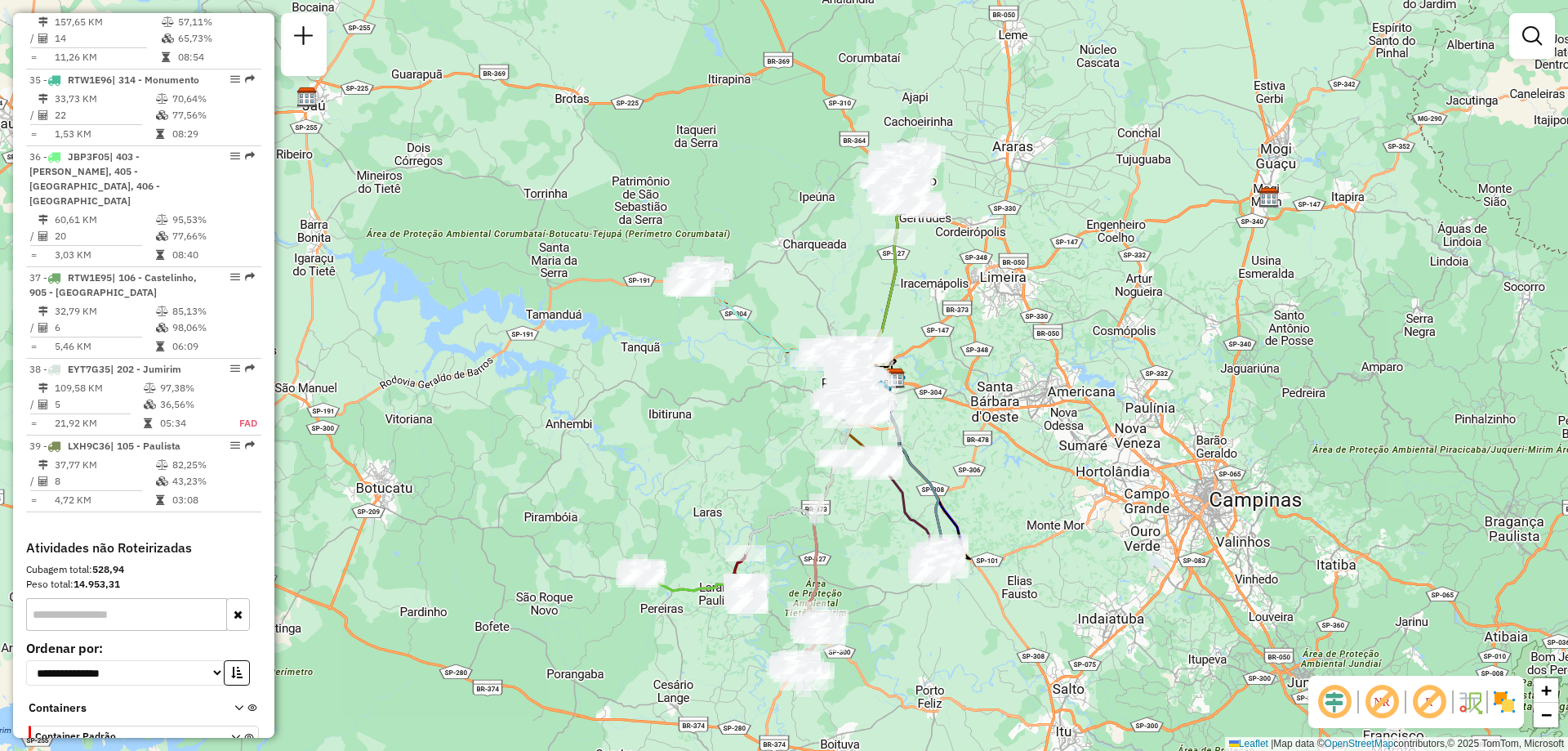
drag, startPoint x: 1081, startPoint y: 478, endPoint x: 1077, endPoint y: 507, distance: 29.3
click at [1077, 507] on div "Janela de atendimento Grade de atendimento Capacidade Transportadoras Veículos …" at bounding box center [784, 376] width 1568 height 751
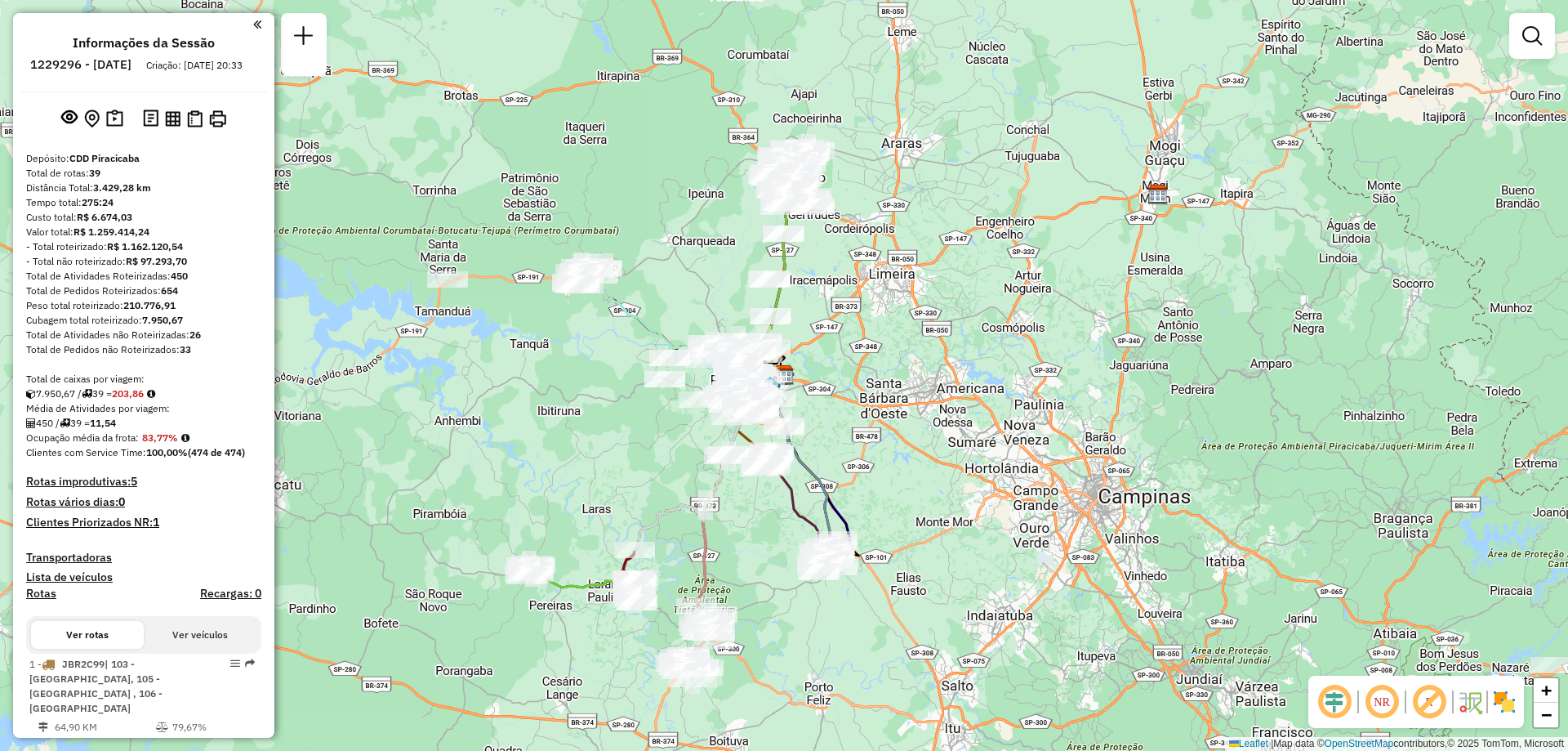
drag, startPoint x: 1048, startPoint y: 438, endPoint x: 1058, endPoint y: 416, distance: 24.2
click at [1048, 437] on div "Janela de atendimento Grade de atendimento Capacidade Transportadoras Veículos …" at bounding box center [784, 376] width 1568 height 751
